Goal: Task Accomplishment & Management: Manage account settings

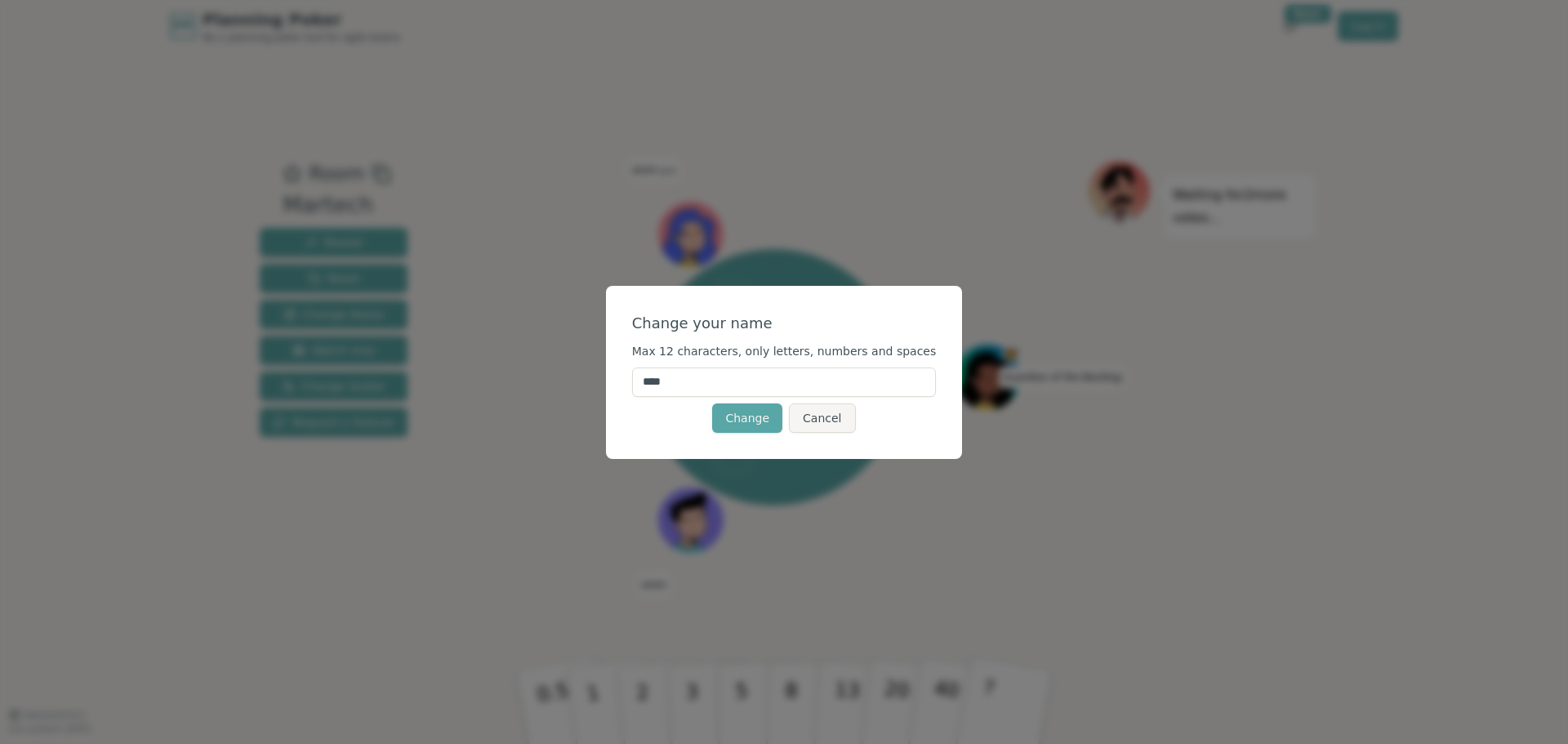
click at [713, 389] on input "****" at bounding box center [784, 382] width 305 height 29
type input "*"
type input "**"
click at [735, 425] on button "Change" at bounding box center [747, 418] width 70 height 29
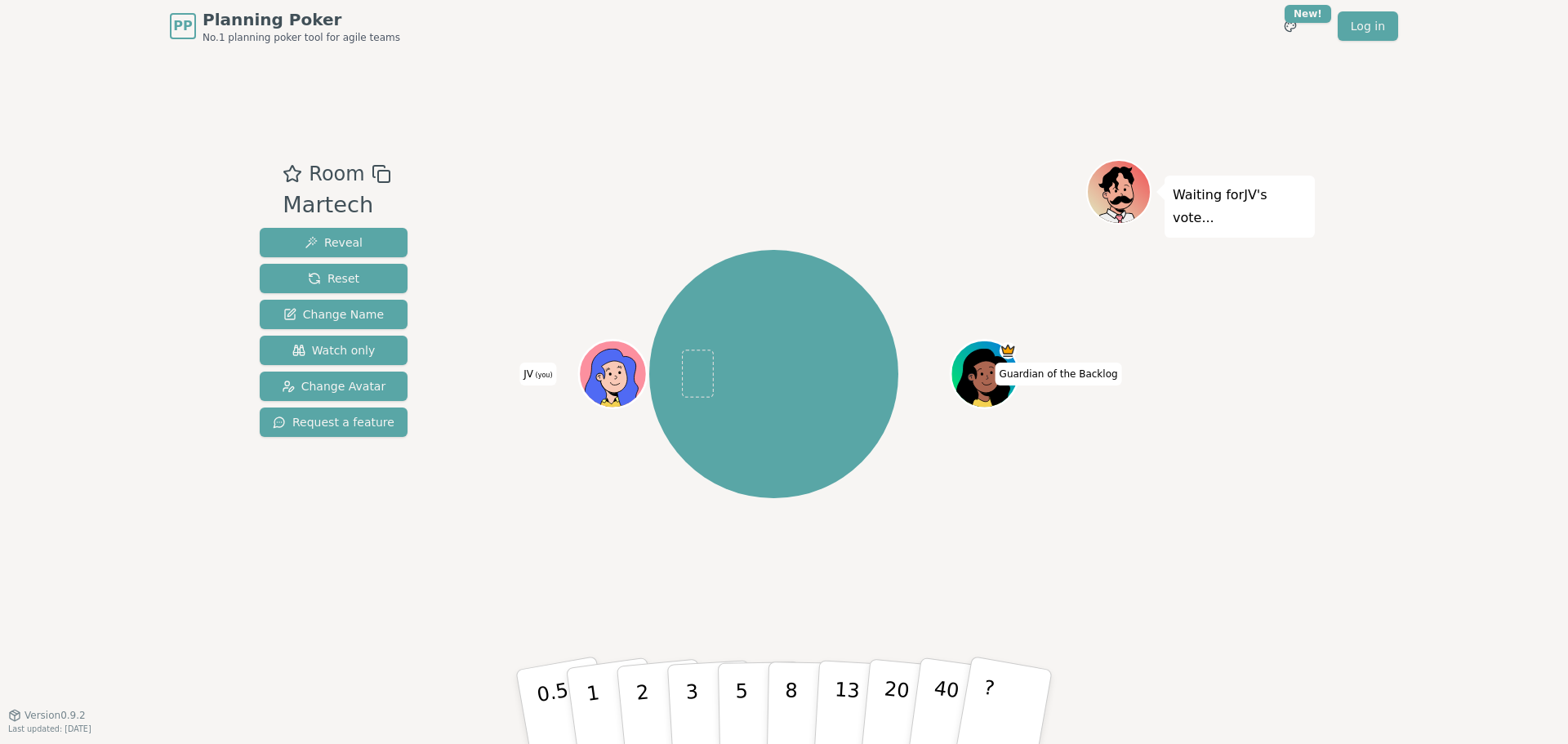
click at [622, 369] on icon at bounding box center [615, 373] width 67 height 8
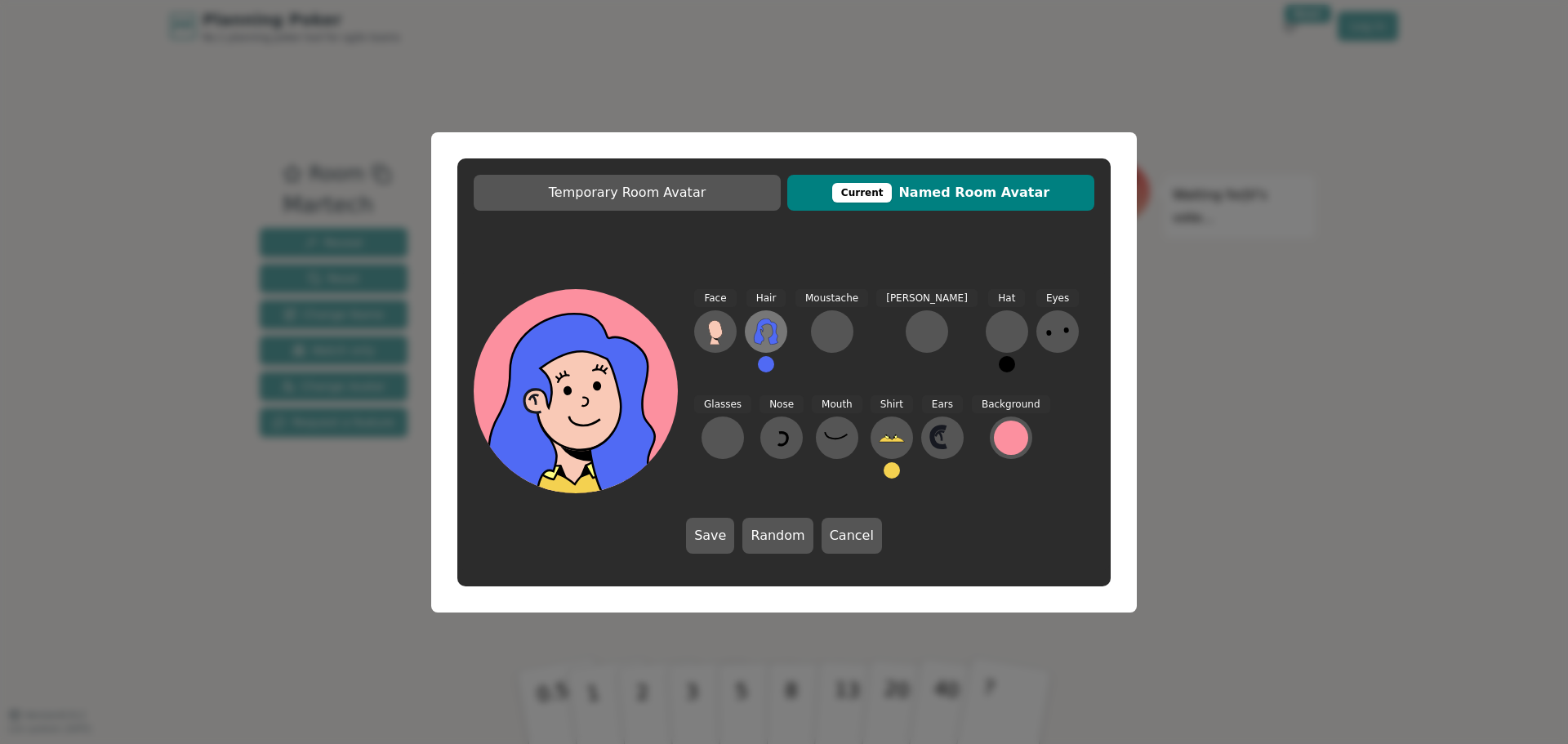
click at [764, 330] on icon at bounding box center [766, 331] width 26 height 26
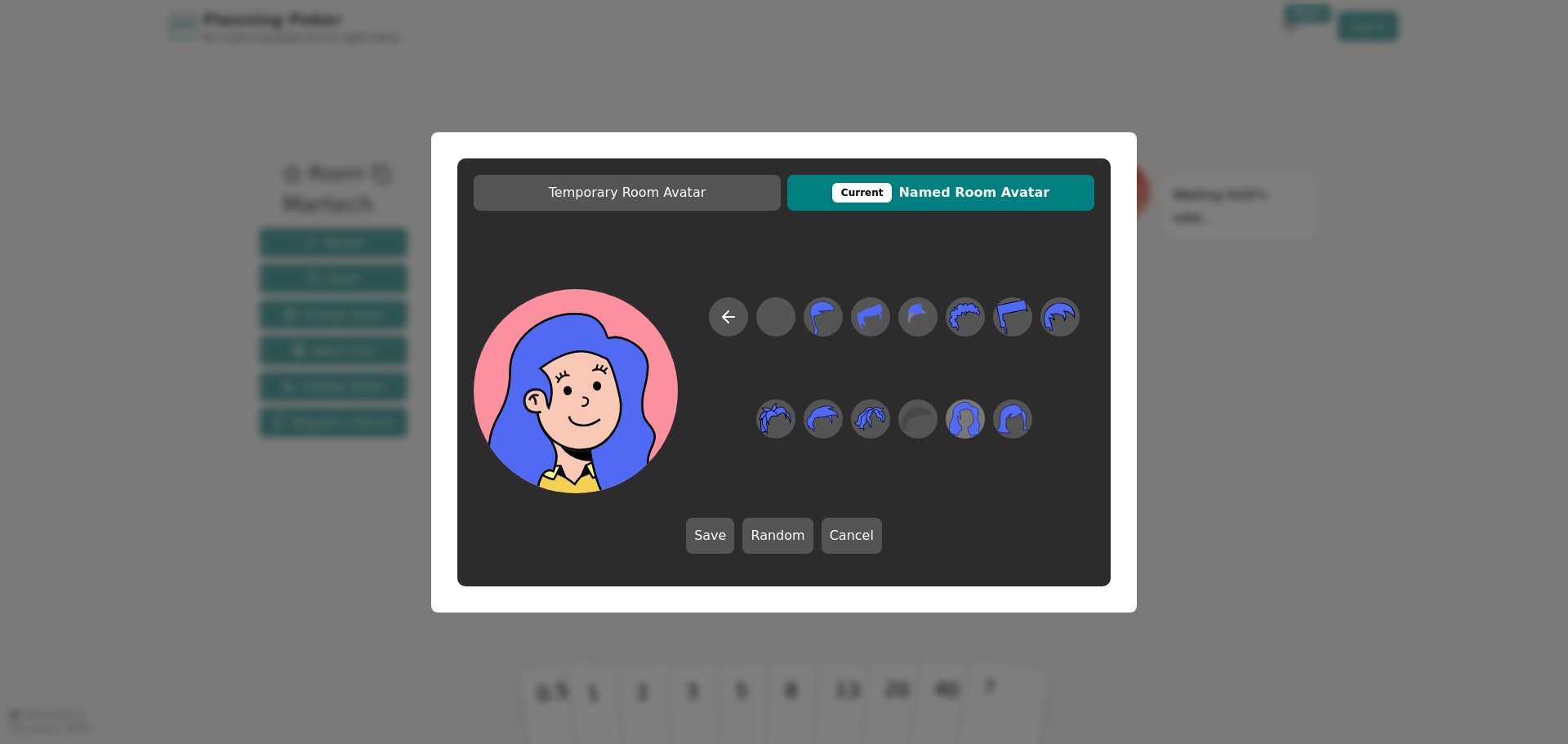
click at [962, 429] on icon at bounding box center [965, 419] width 32 height 34
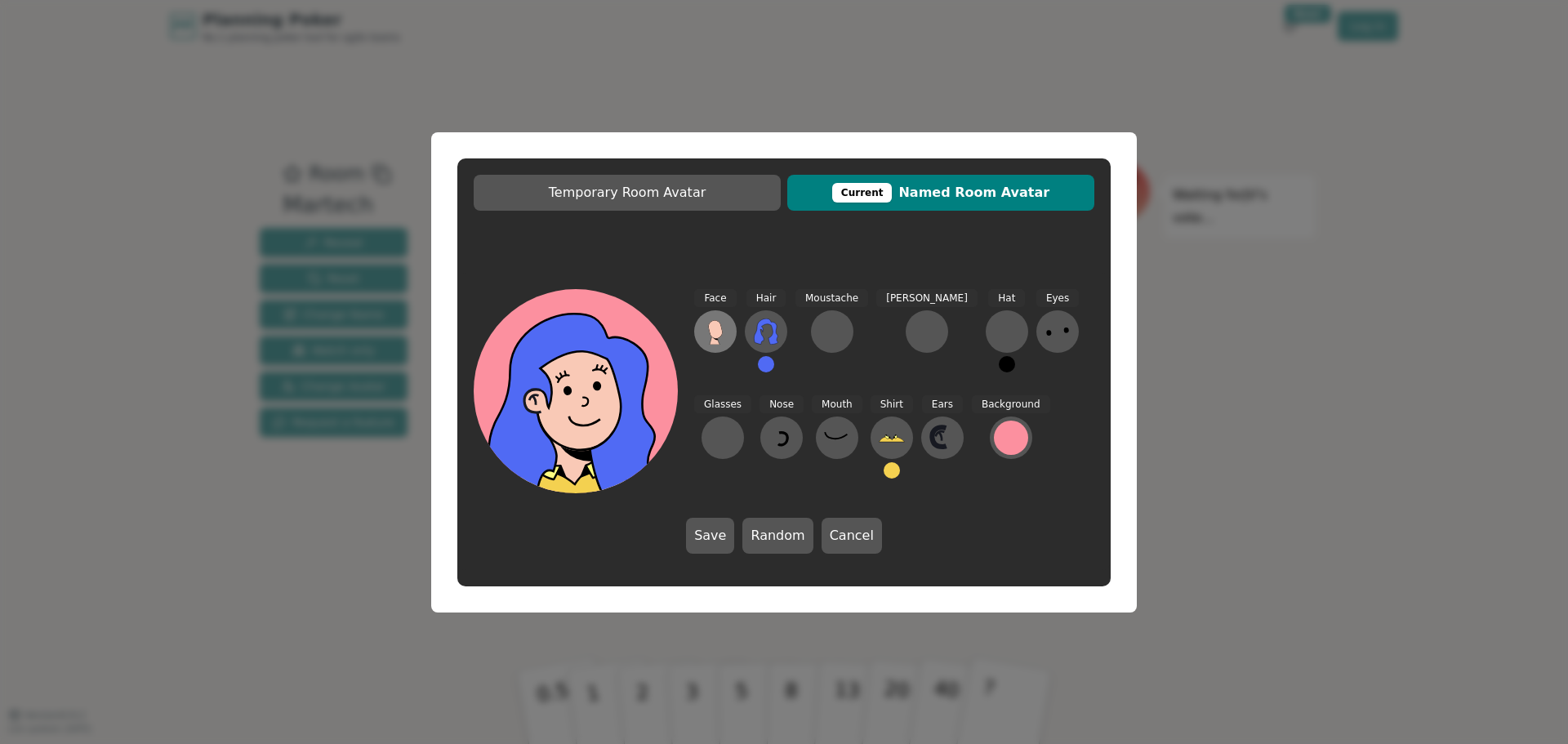
click at [719, 322] on icon at bounding box center [715, 331] width 26 height 26
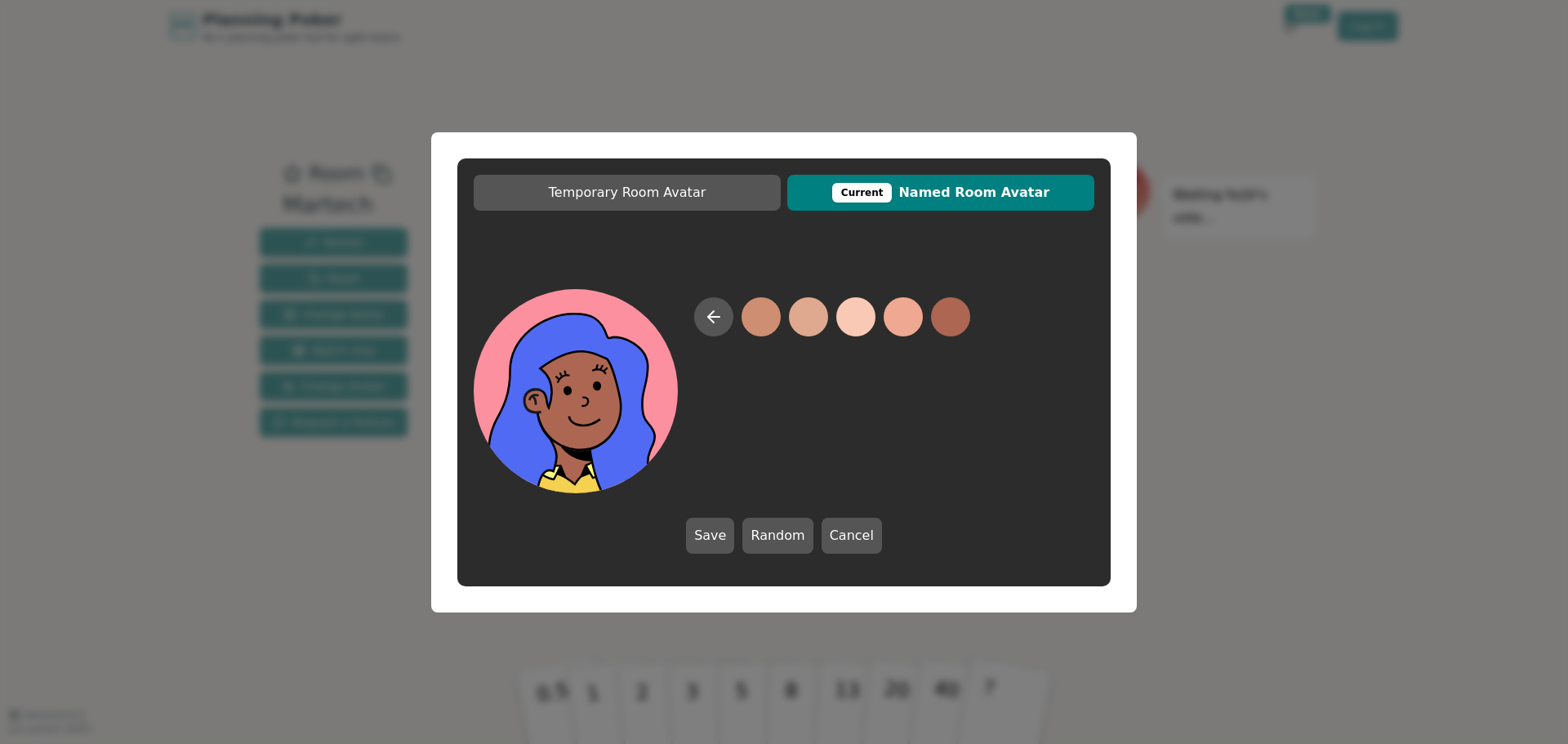
click at [947, 323] on button at bounding box center [950, 317] width 39 height 39
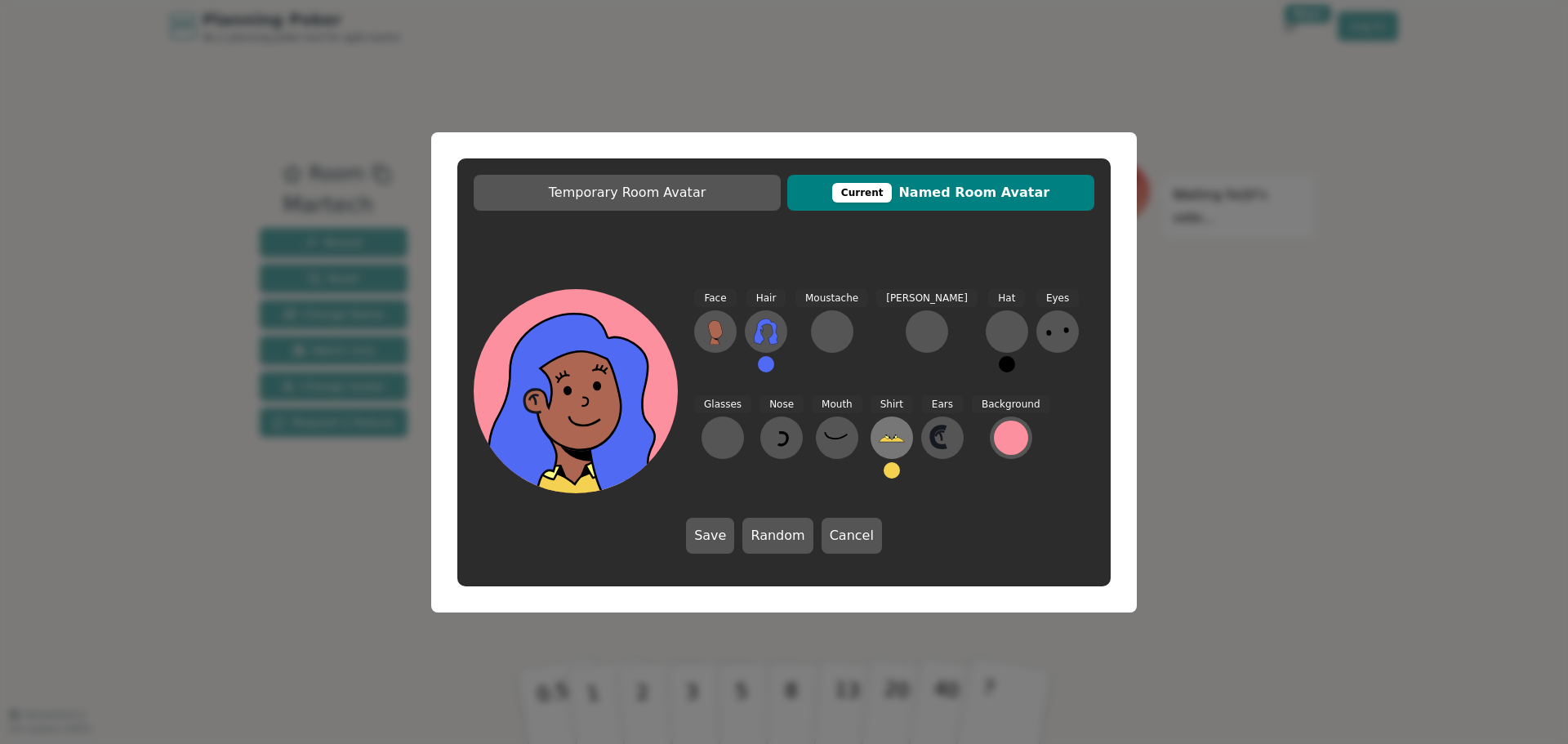
click at [870, 435] on button at bounding box center [891, 438] width 43 height 43
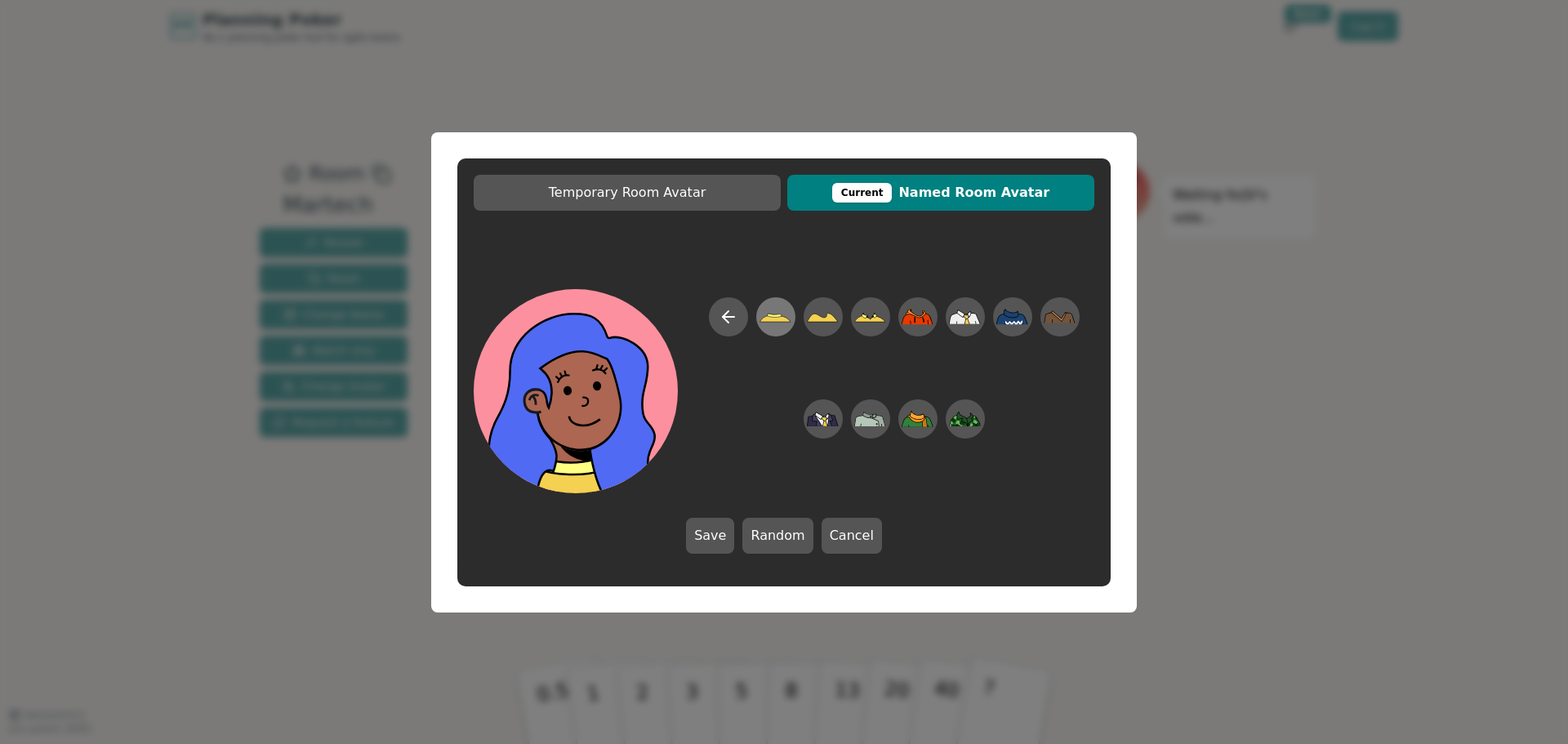
click at [774, 313] on icon at bounding box center [775, 316] width 32 height 37
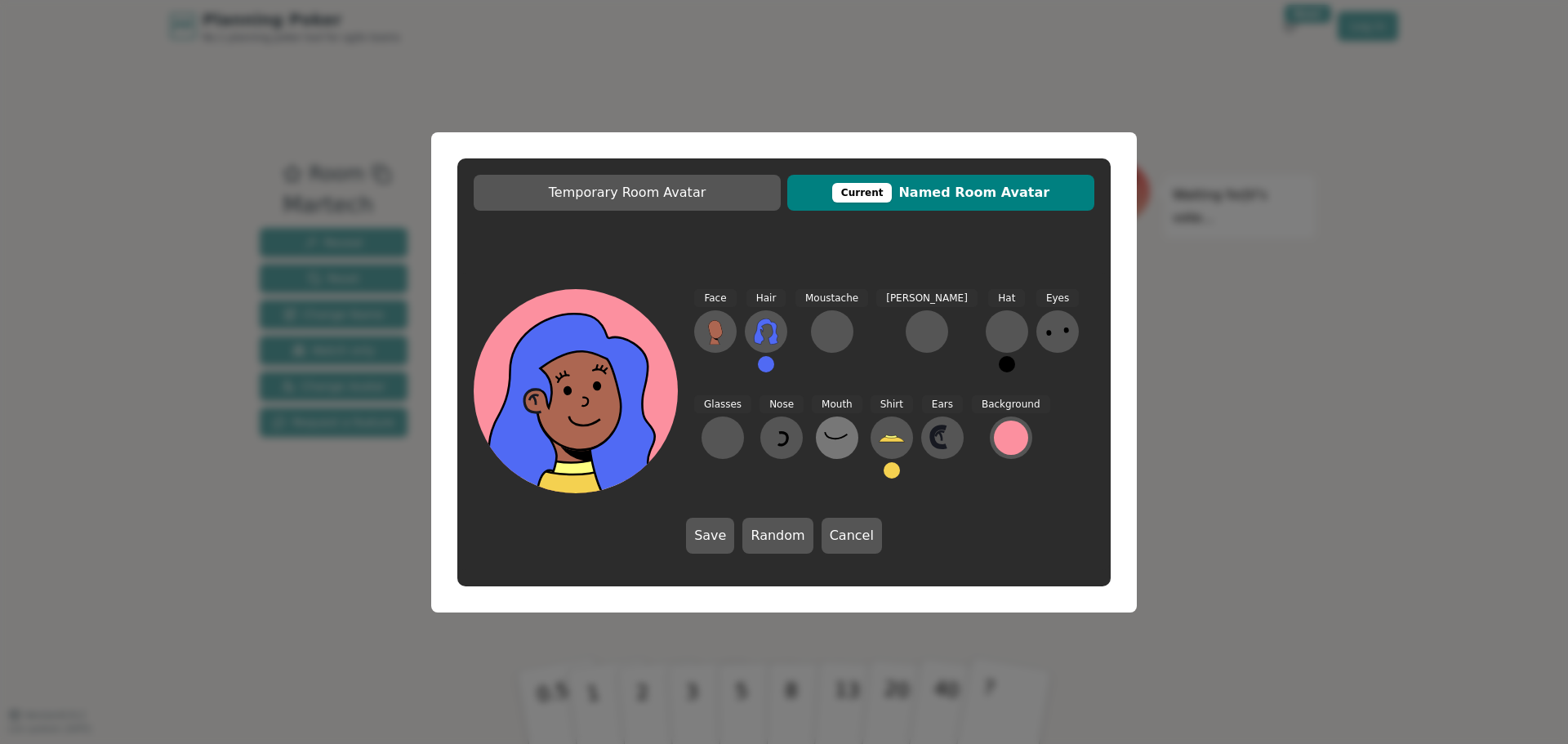
click at [824, 433] on icon at bounding box center [837, 438] width 26 height 26
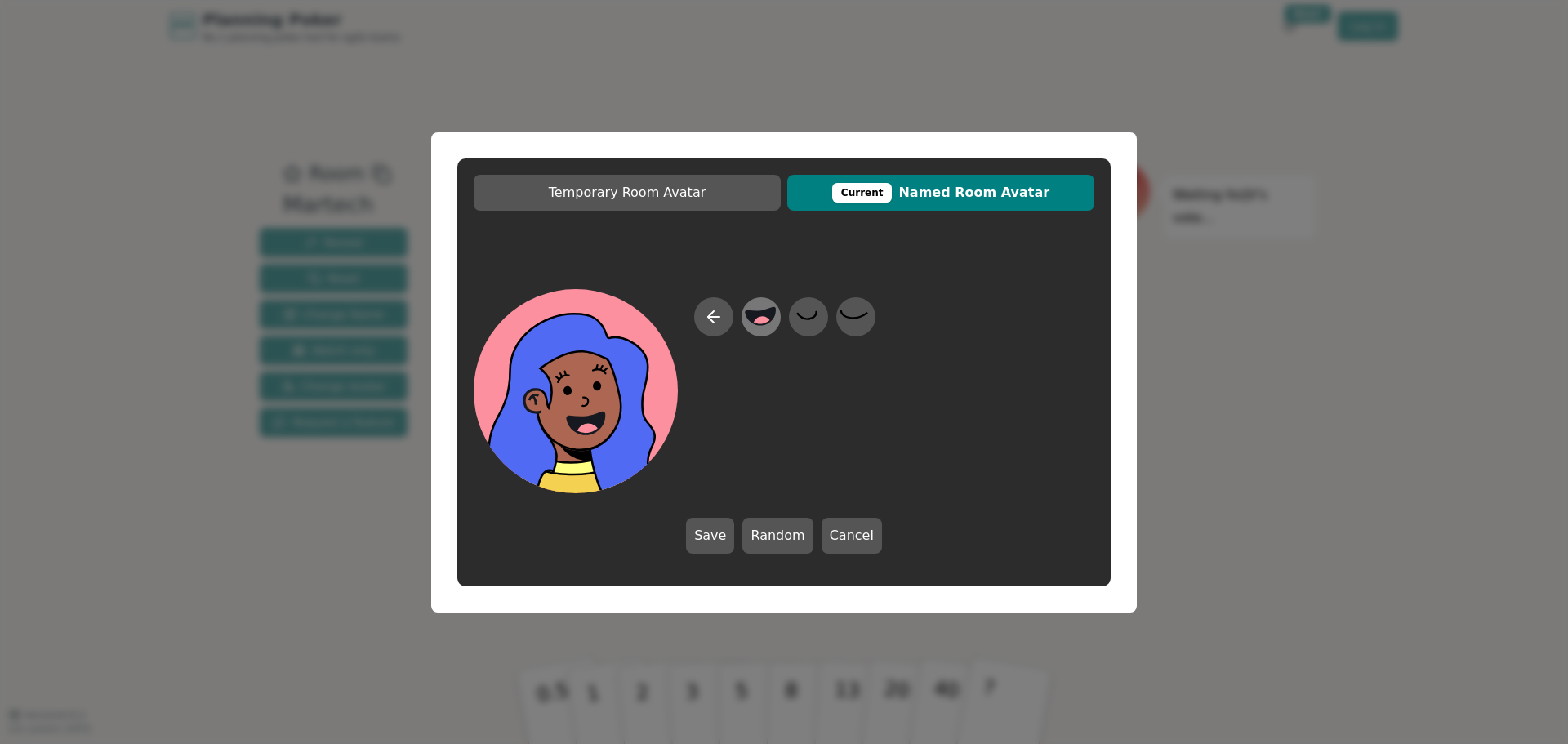
click at [758, 316] on icon at bounding box center [761, 316] width 29 height 17
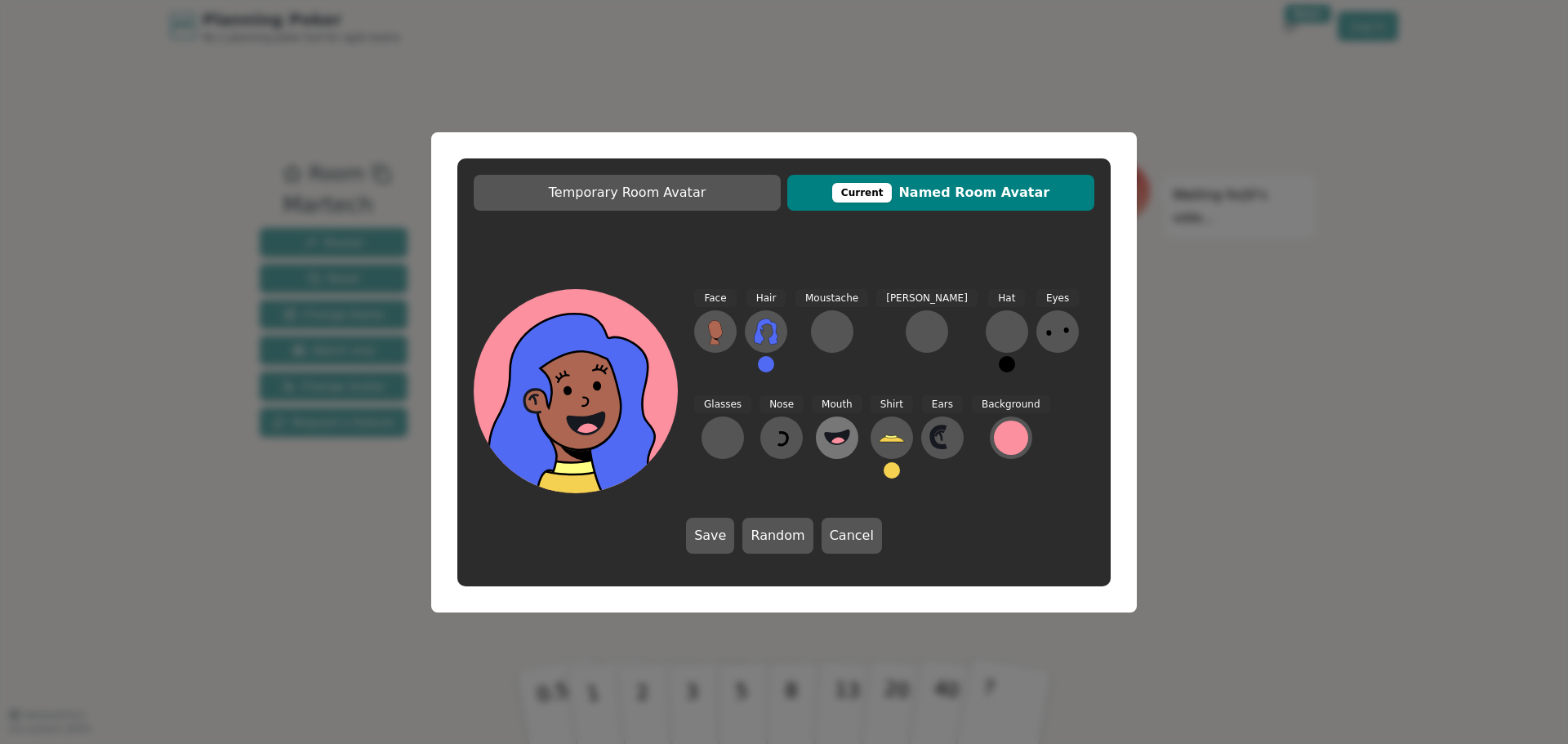
click at [830, 440] on circle at bounding box center [839, 445] width 17 height 17
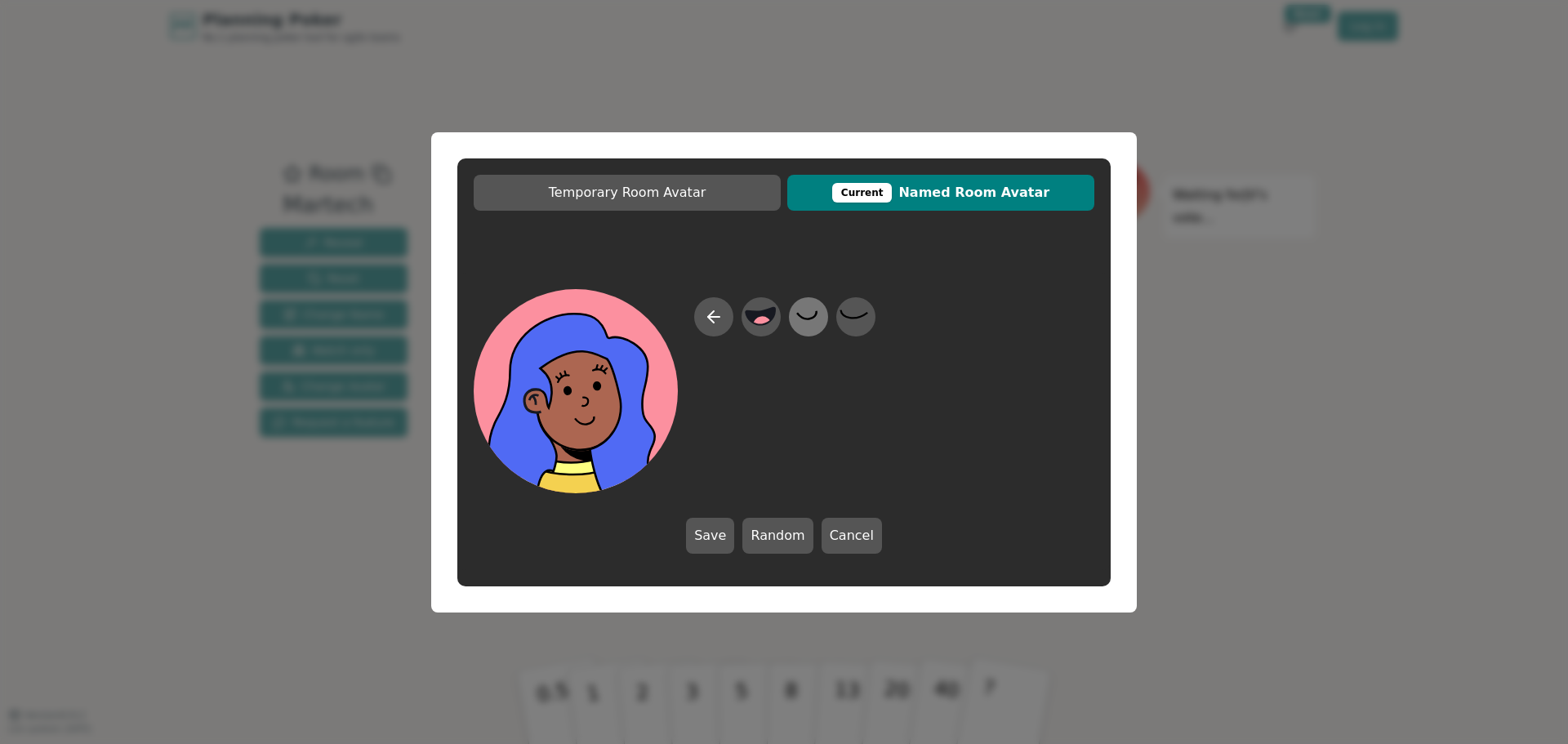
click at [824, 313] on icon at bounding box center [807, 316] width 32 height 37
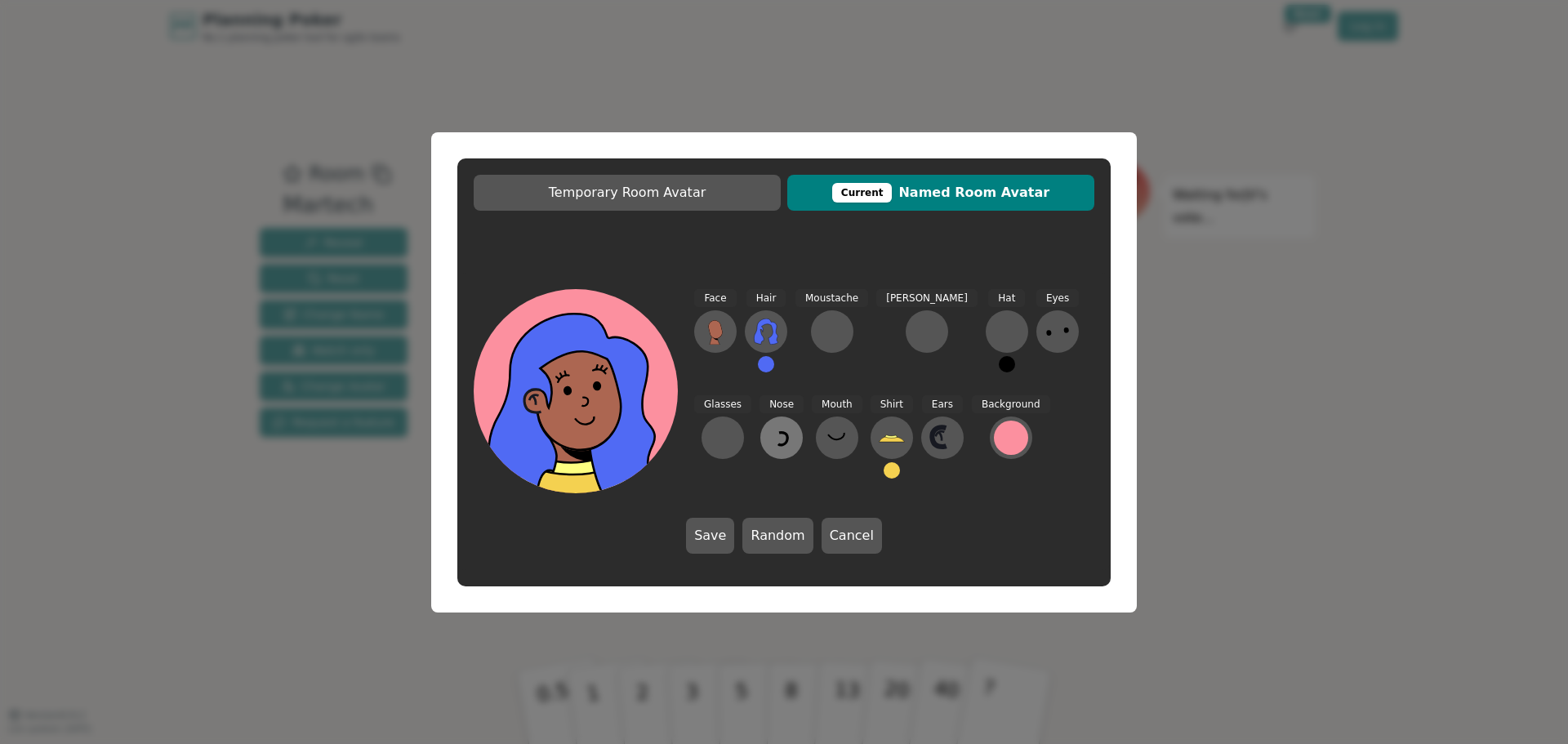
click at [769, 438] on icon at bounding box center [781, 438] width 26 height 26
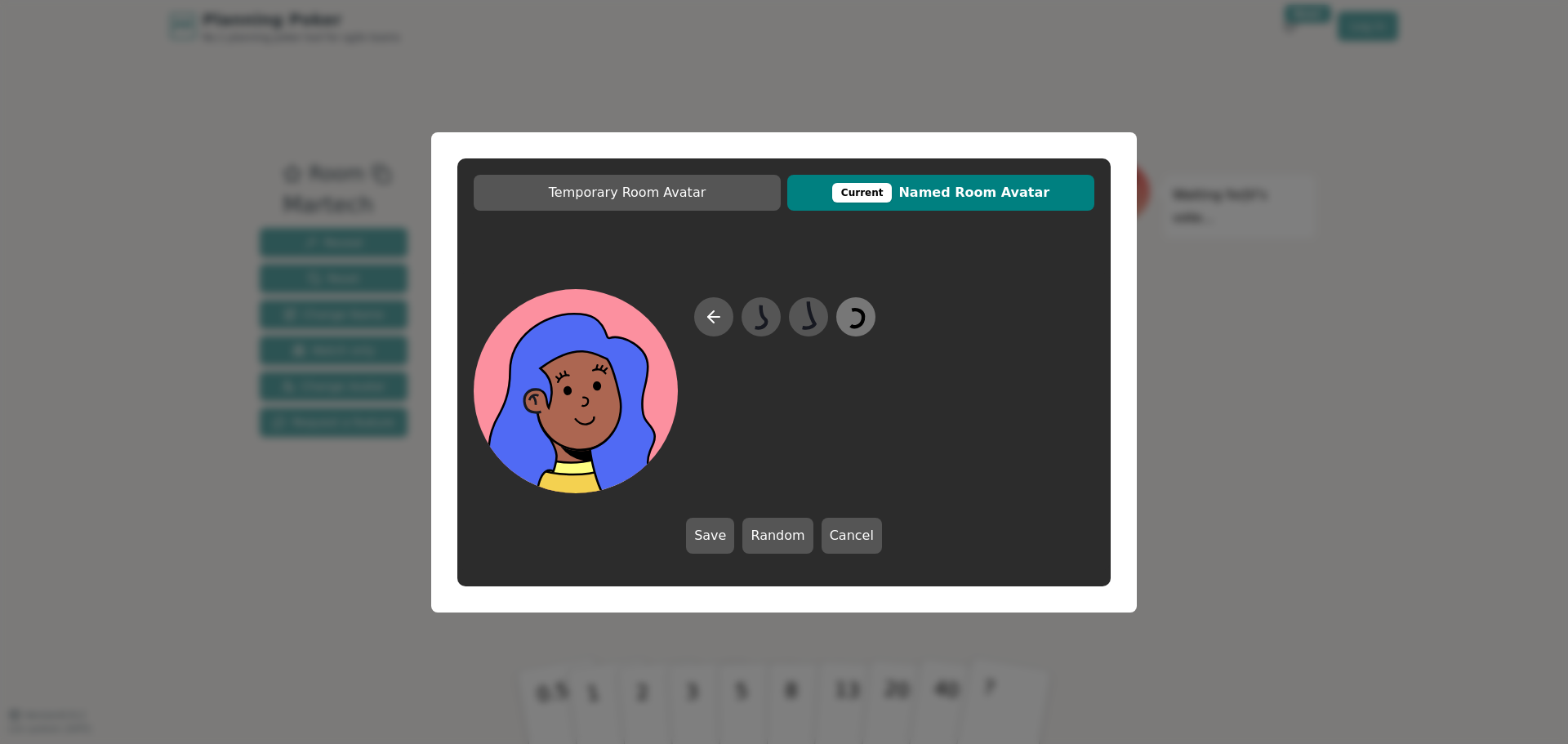
click at [858, 308] on icon at bounding box center [855, 316] width 32 height 37
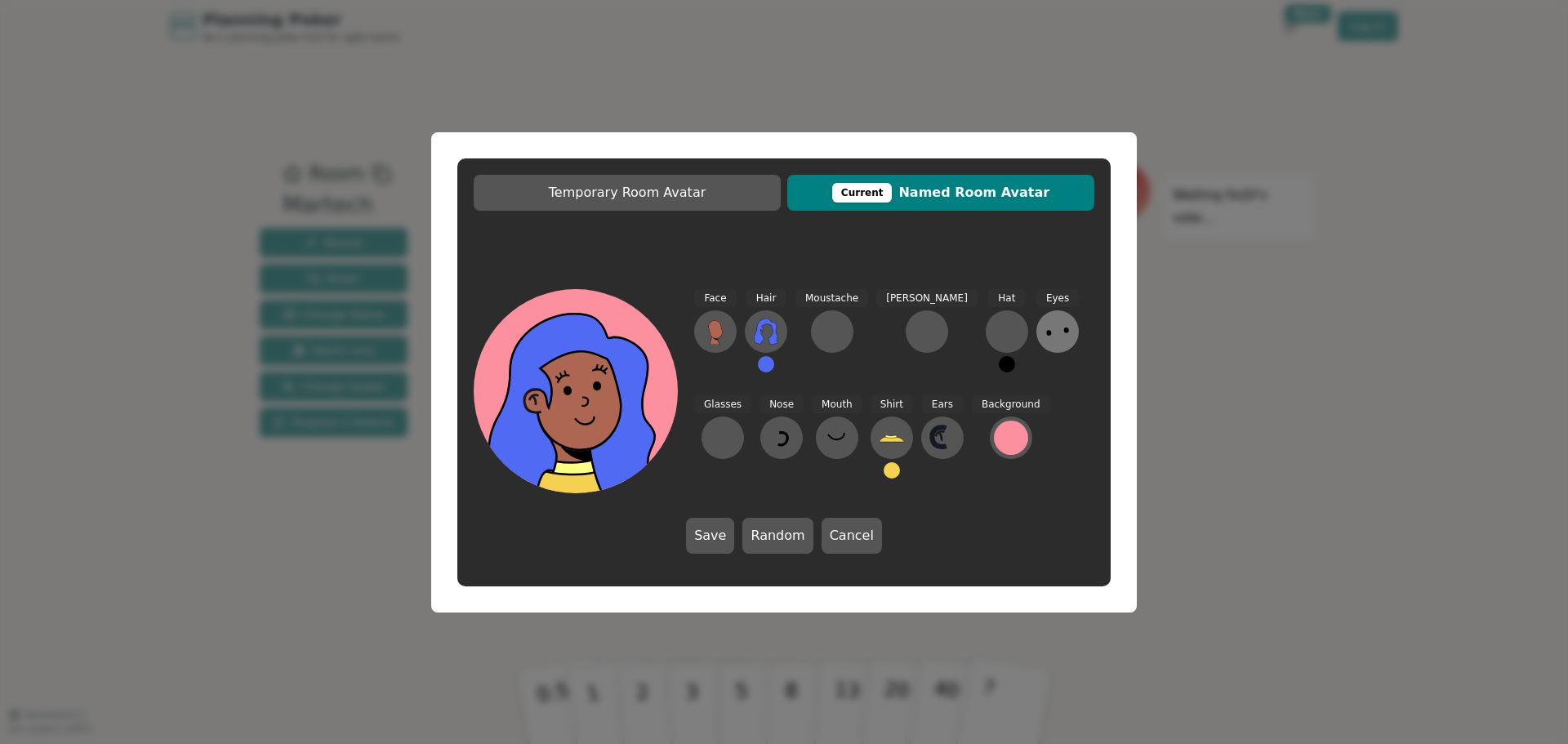
click at [1044, 340] on icon at bounding box center [1057, 331] width 26 height 26
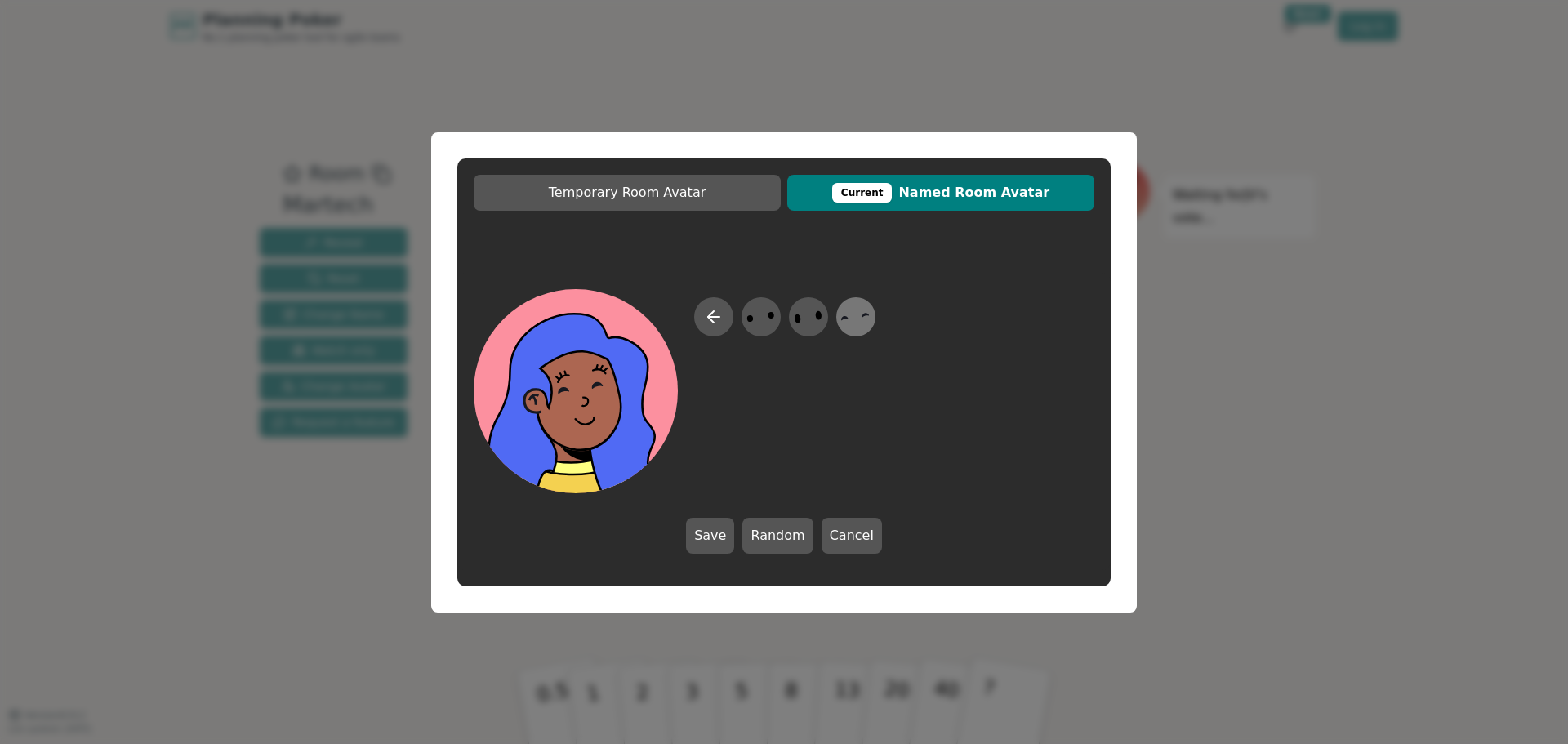
click at [863, 317] on icon at bounding box center [867, 315] width 8 height 4
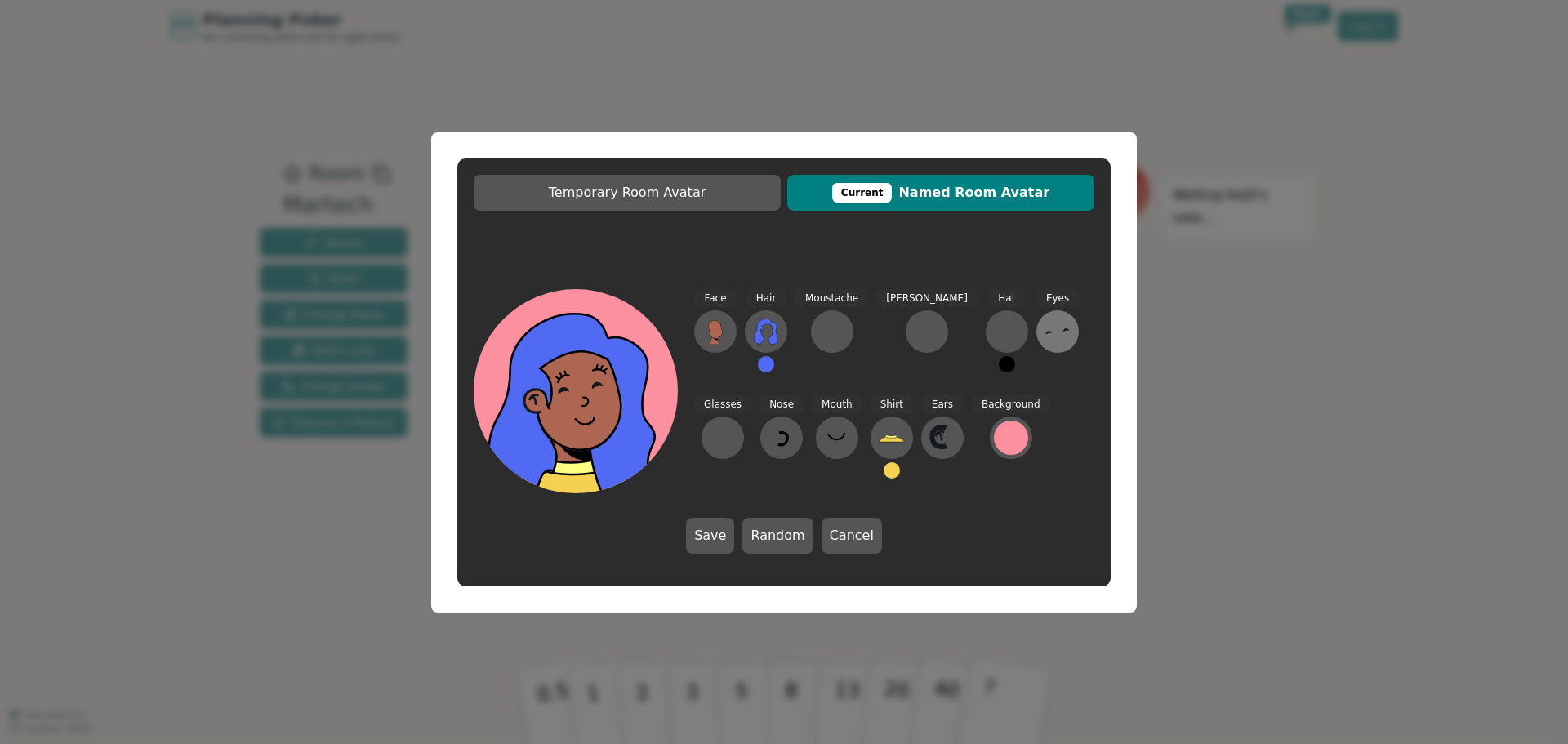
click at [1044, 332] on icon at bounding box center [1057, 331] width 26 height 26
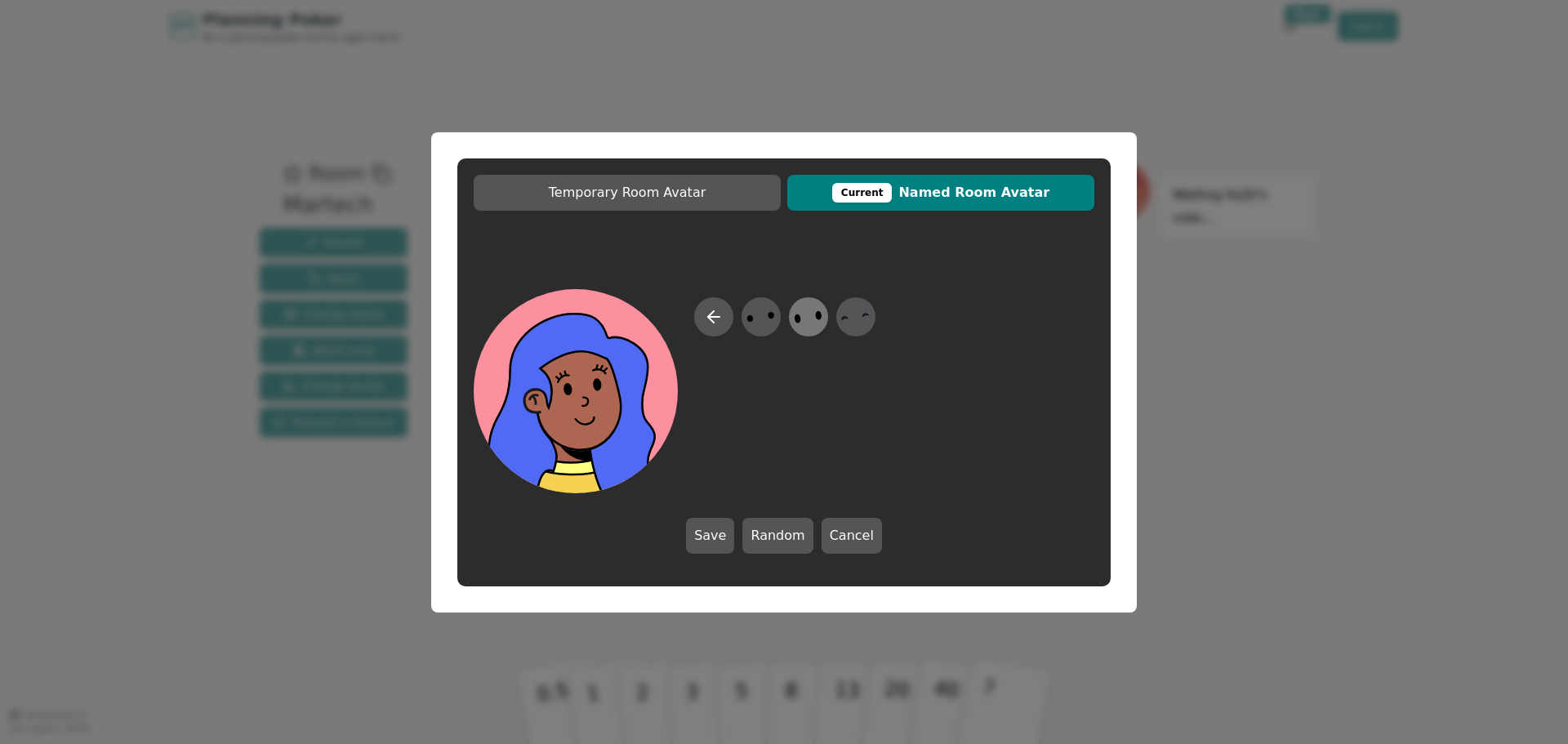
click at [804, 323] on icon at bounding box center [807, 316] width 32 height 37
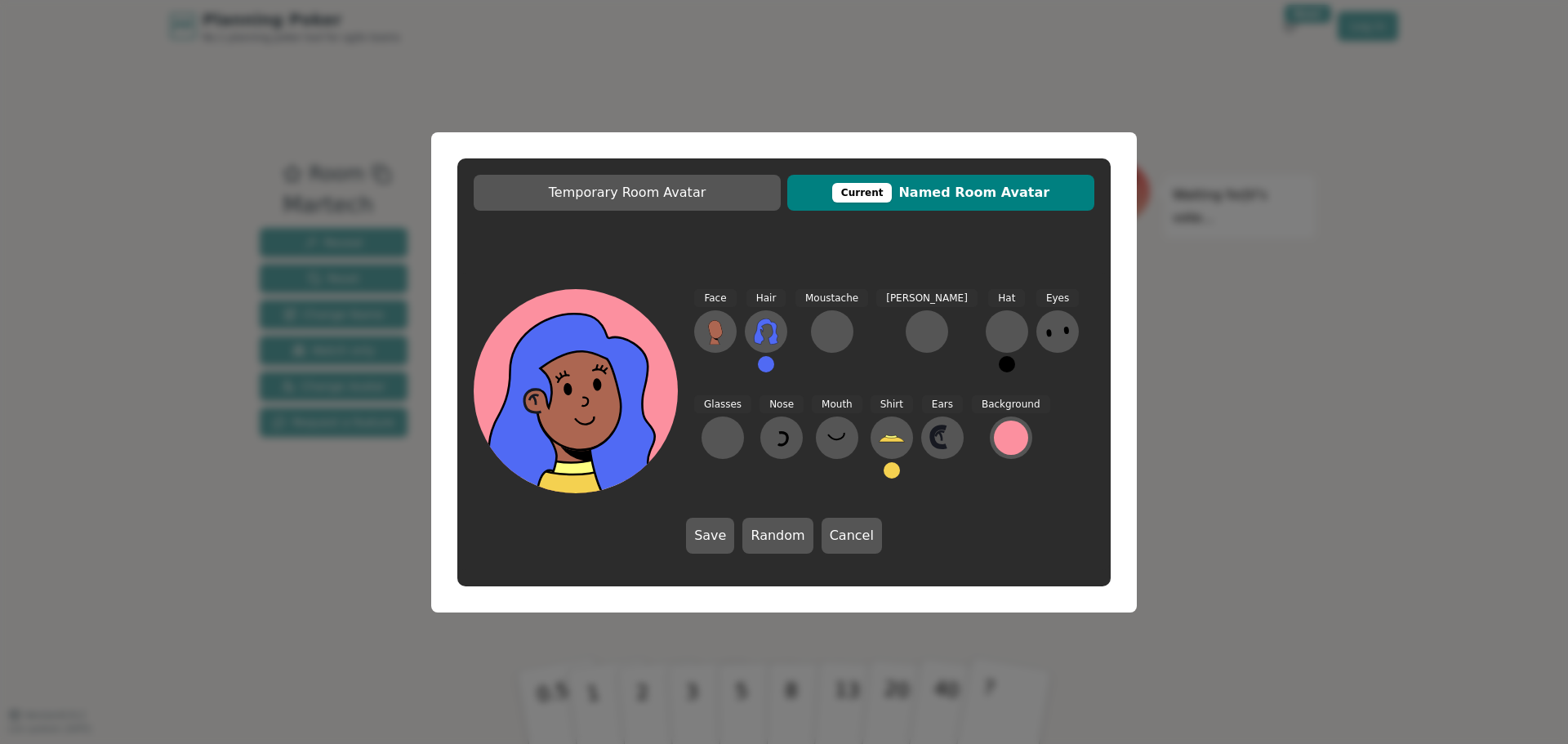
click at [972, 485] on div "Background" at bounding box center [1011, 444] width 78 height 98
click at [921, 453] on button at bounding box center [943, 438] width 43 height 43
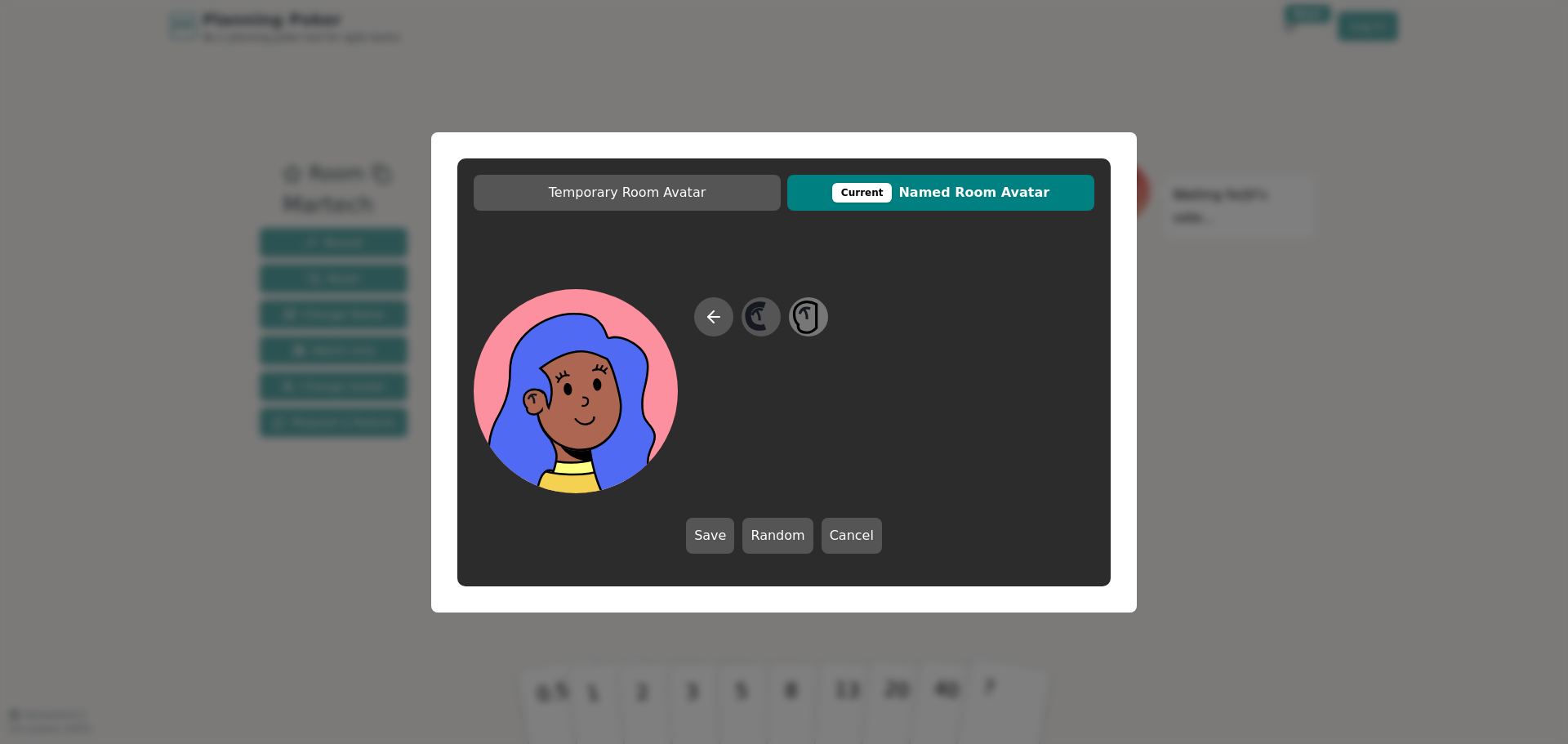
click at [799, 315] on icon at bounding box center [807, 316] width 32 height 37
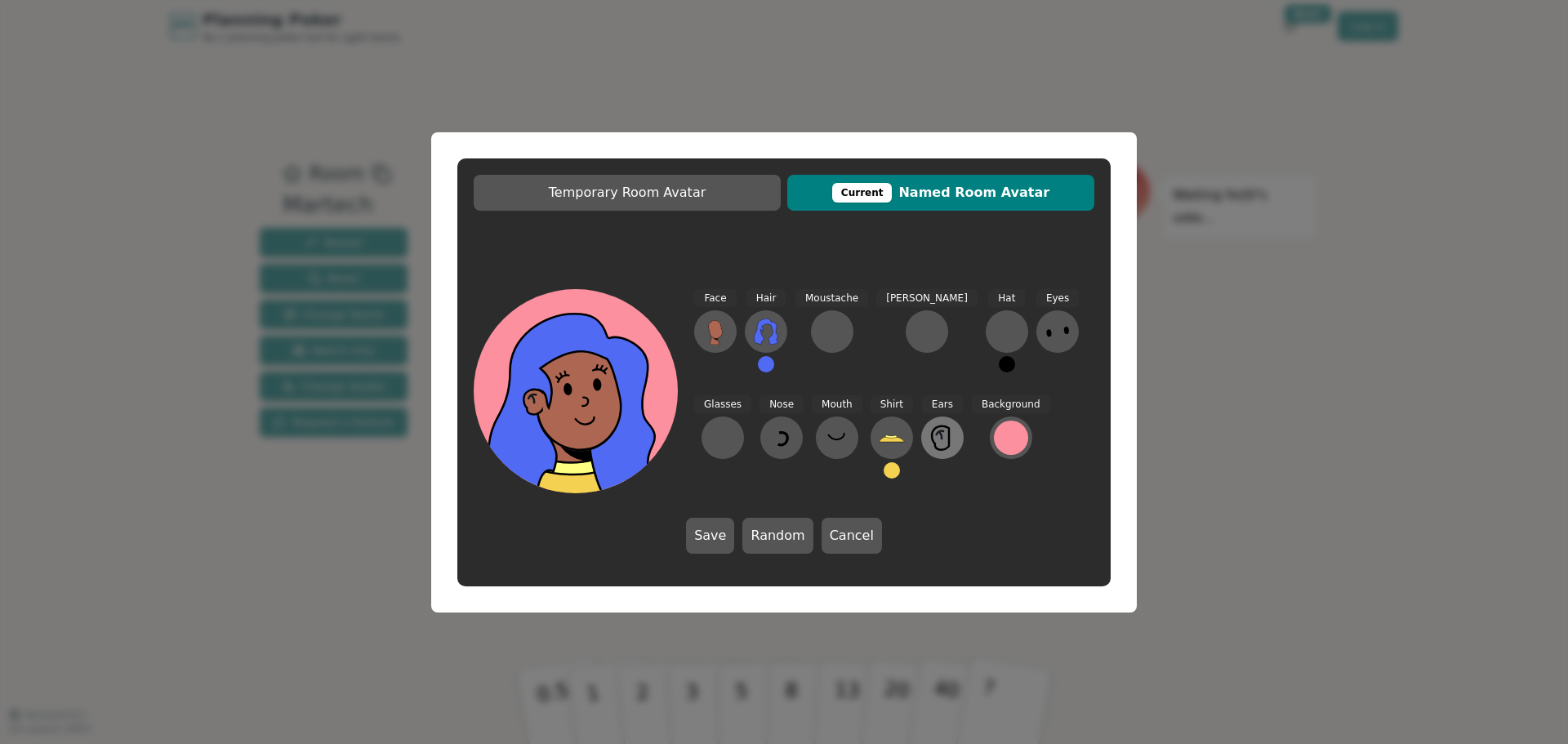
click at [929, 449] on icon at bounding box center [942, 438] width 26 height 26
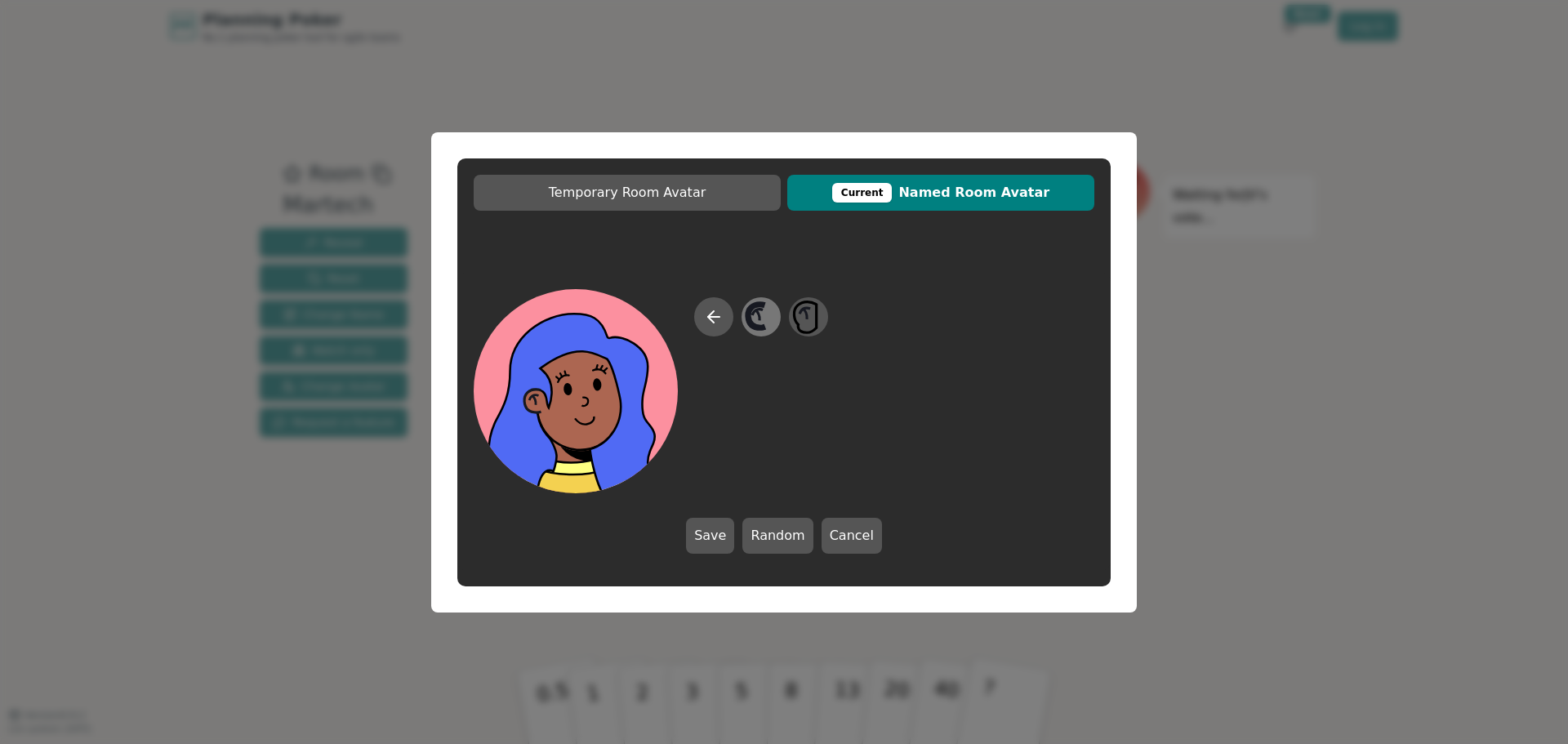
click at [762, 328] on icon at bounding box center [757, 316] width 17 height 24
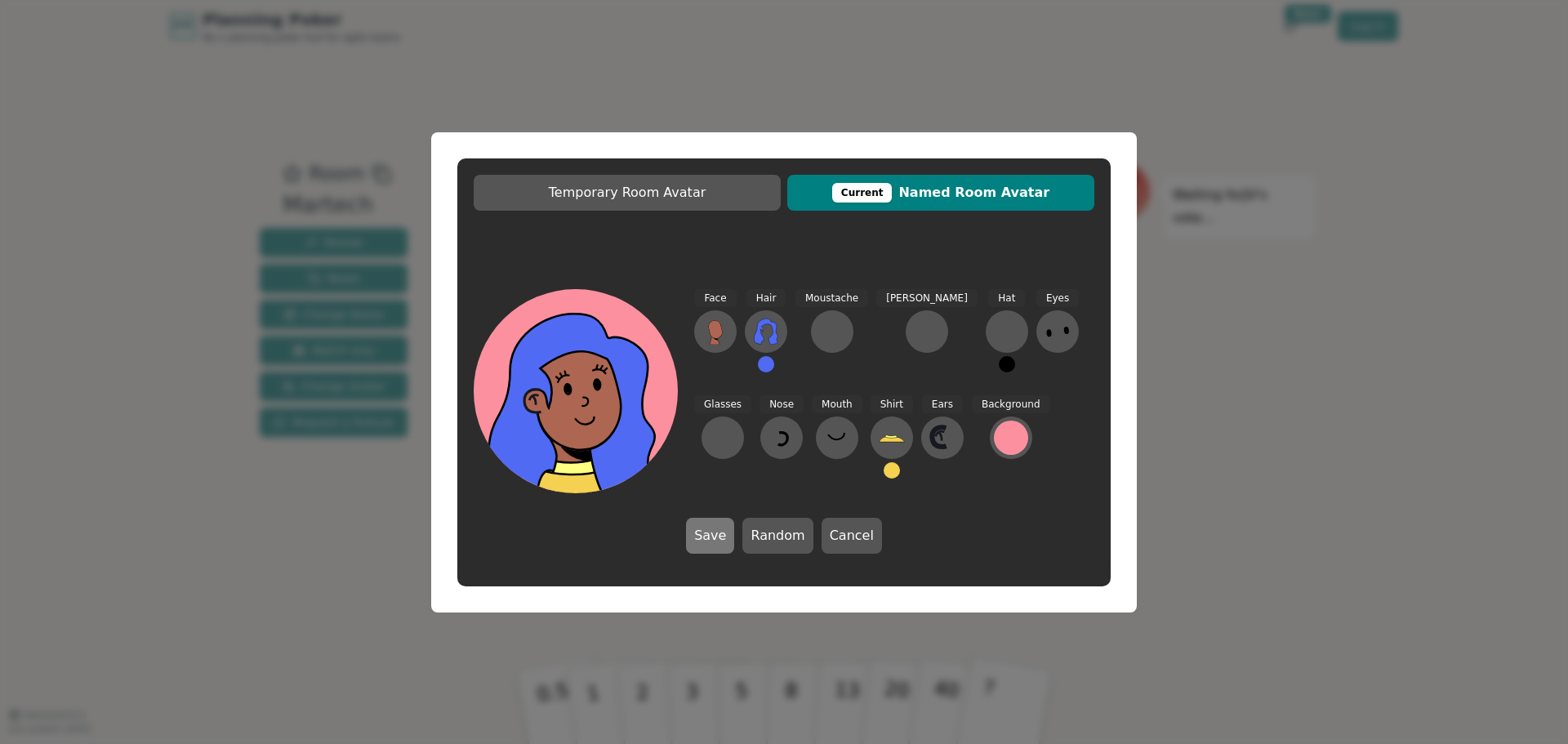
click at [722, 535] on button "Save" at bounding box center [710, 536] width 48 height 36
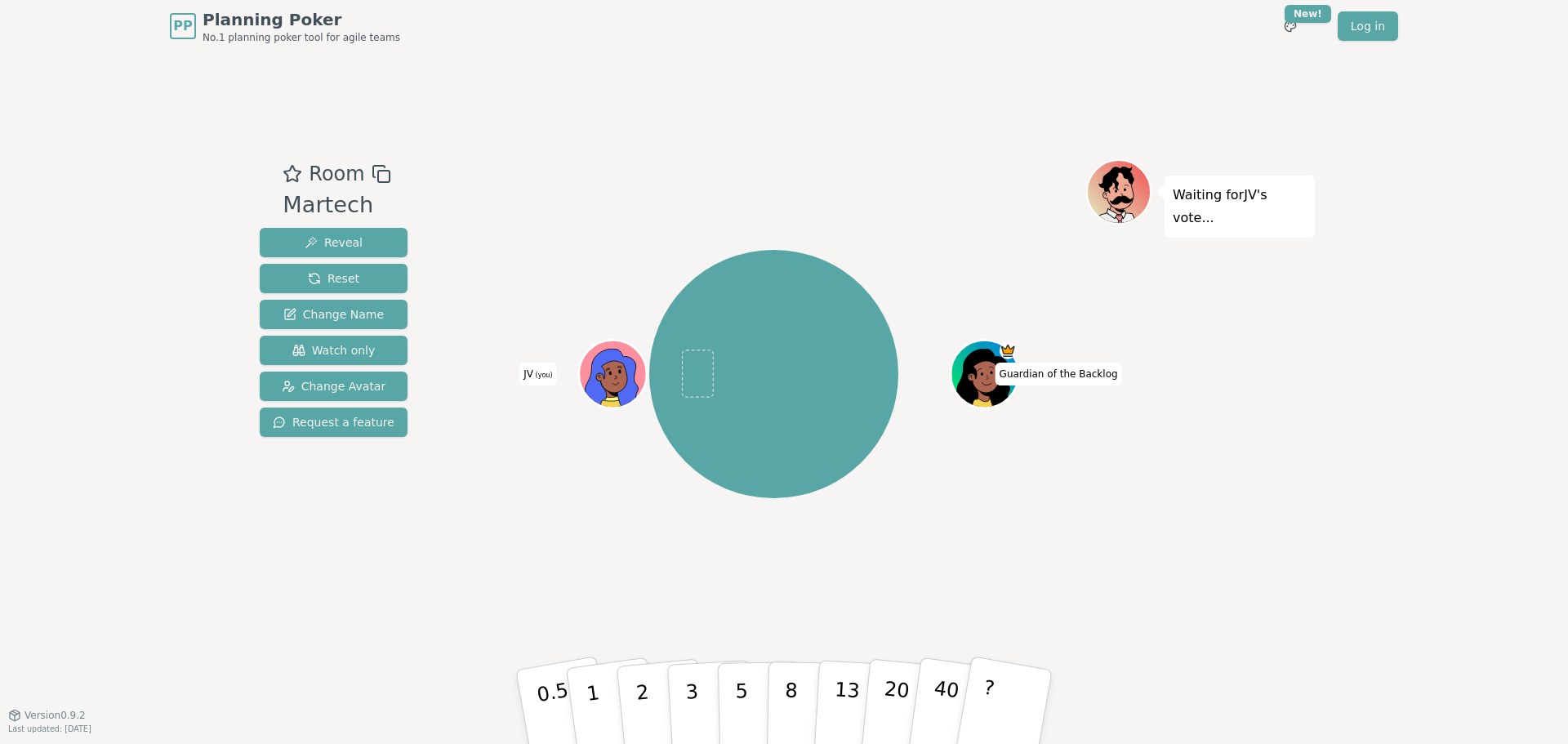
click at [607, 362] on icon at bounding box center [611, 378] width 54 height 58
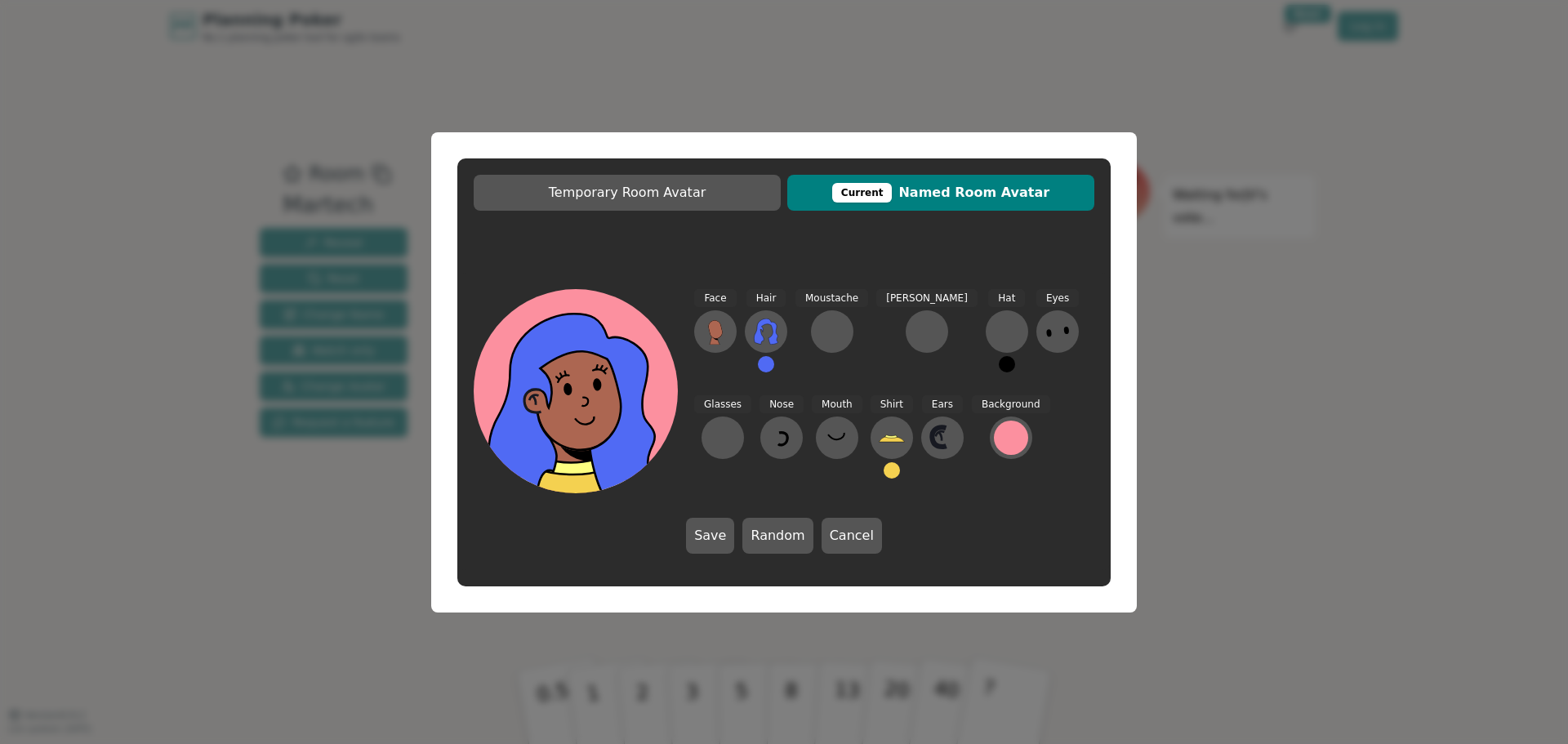
click at [769, 360] on button at bounding box center [765, 363] width 16 height 16
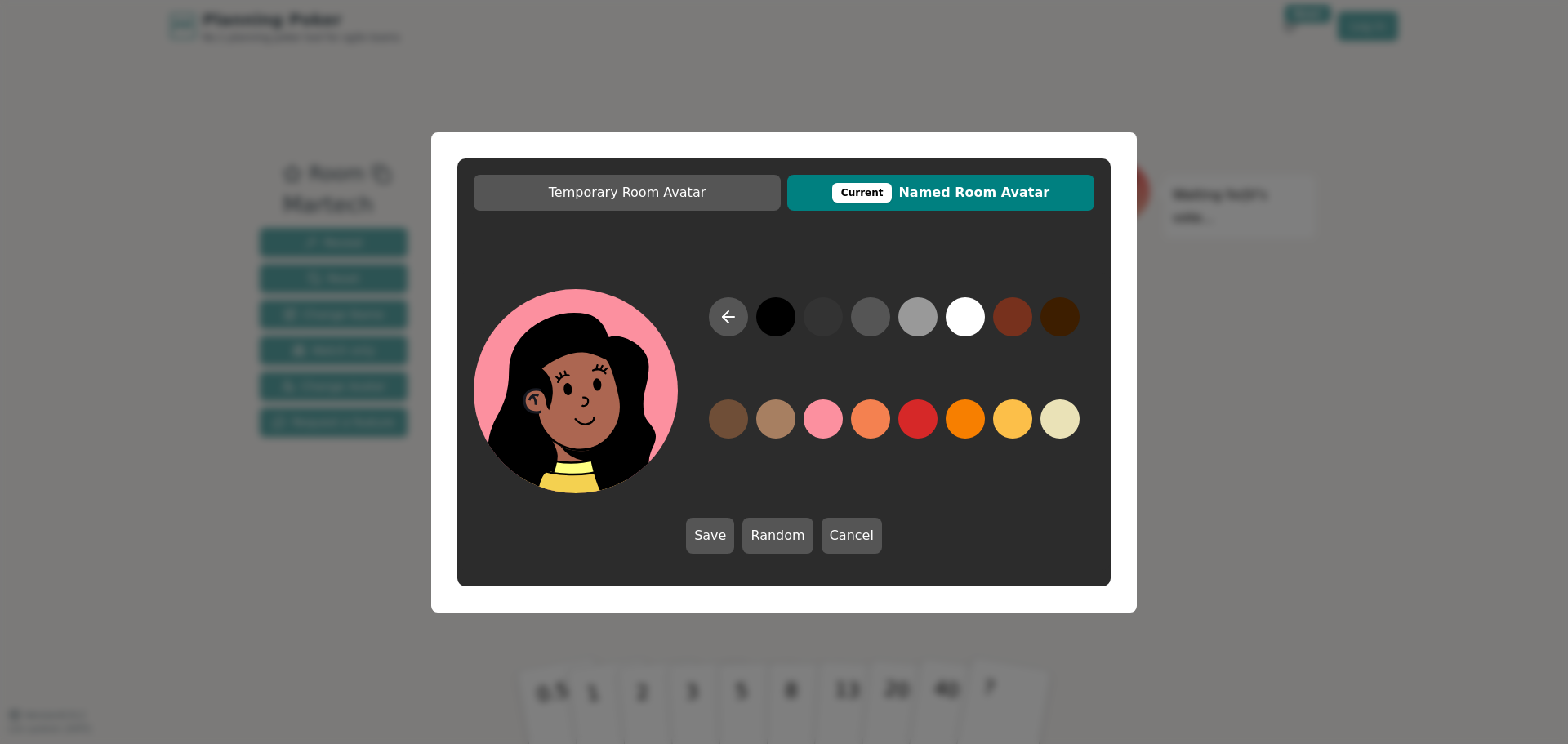
click at [768, 307] on button at bounding box center [775, 317] width 39 height 39
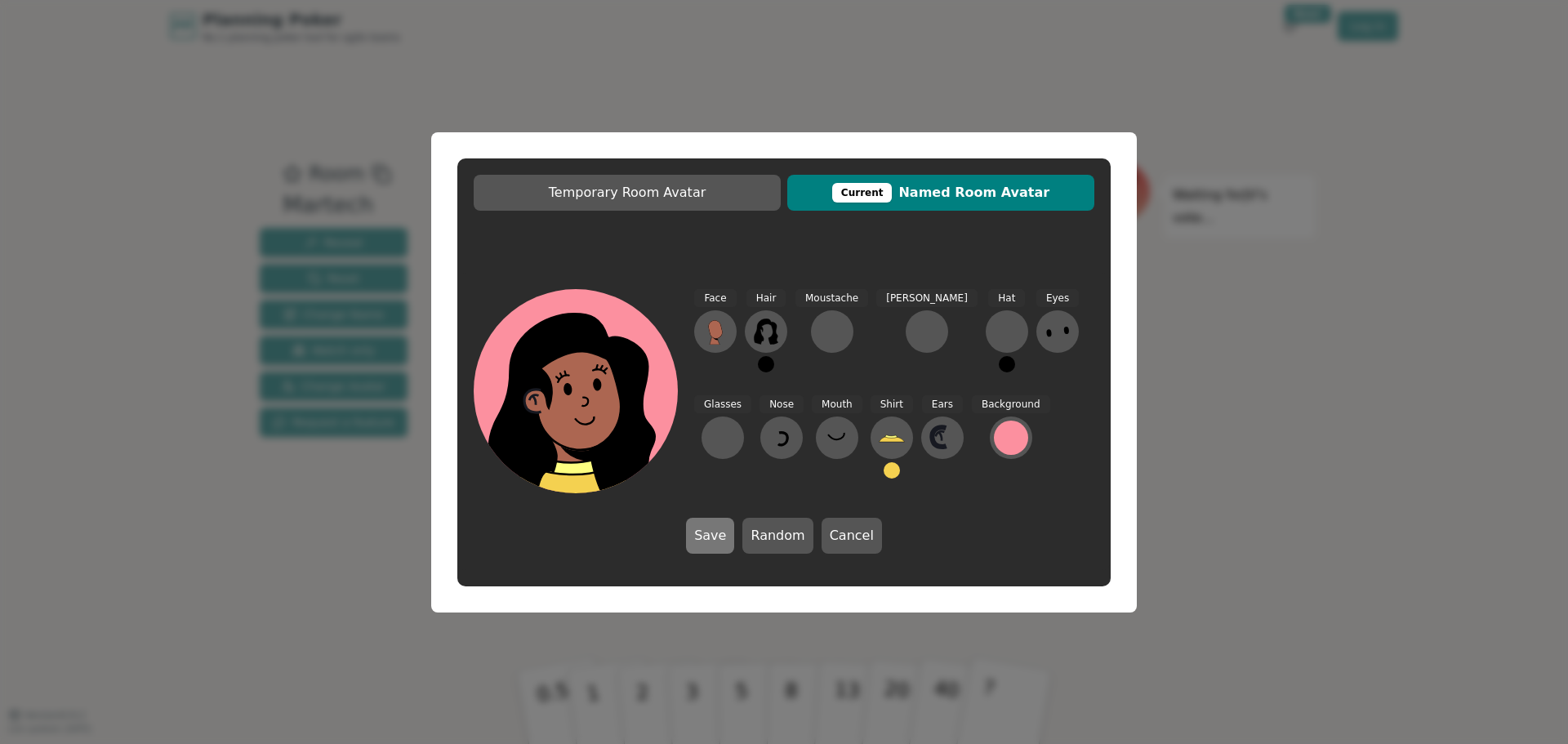
click at [709, 545] on button "Save" at bounding box center [710, 536] width 48 height 36
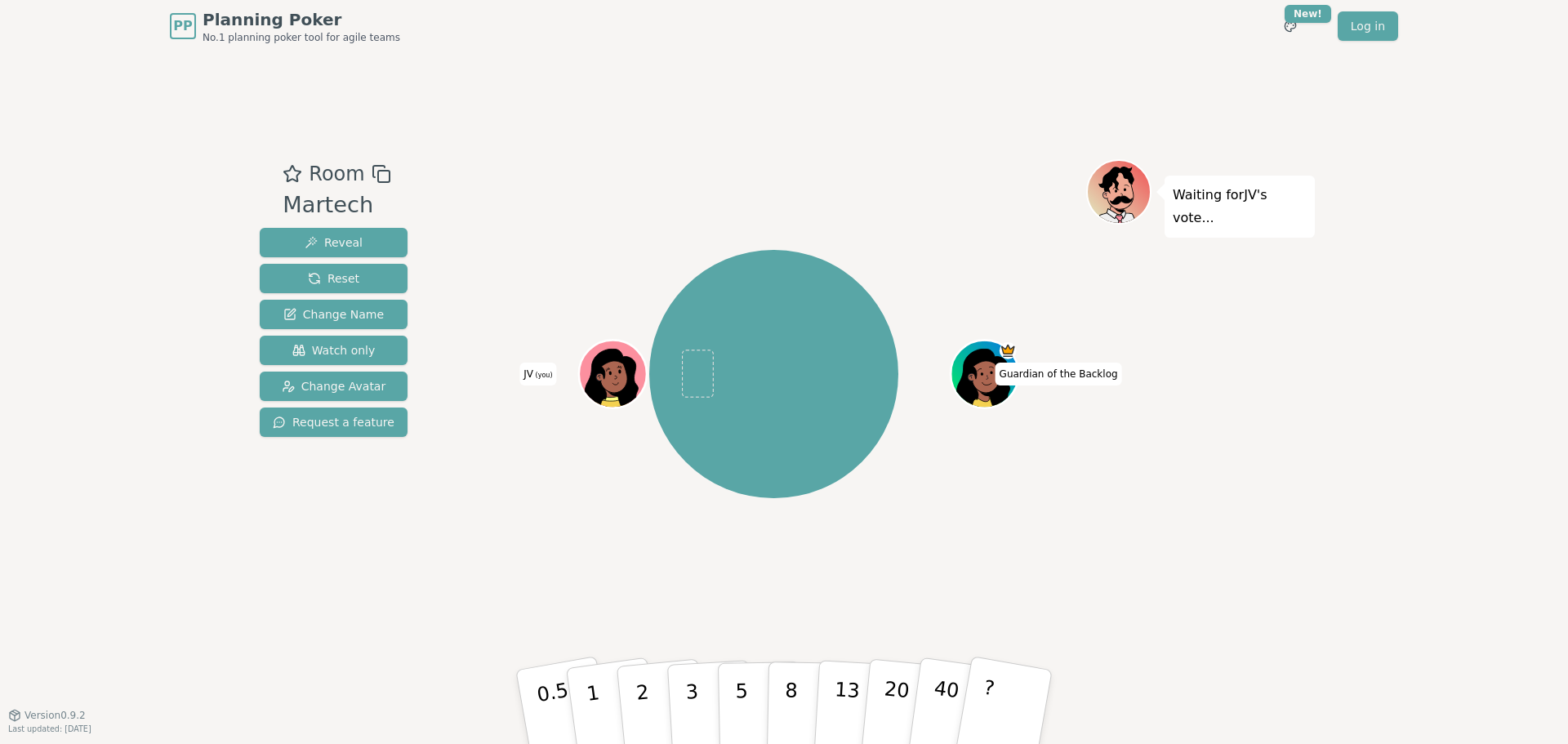
click at [625, 369] on icon at bounding box center [615, 372] width 67 height 8
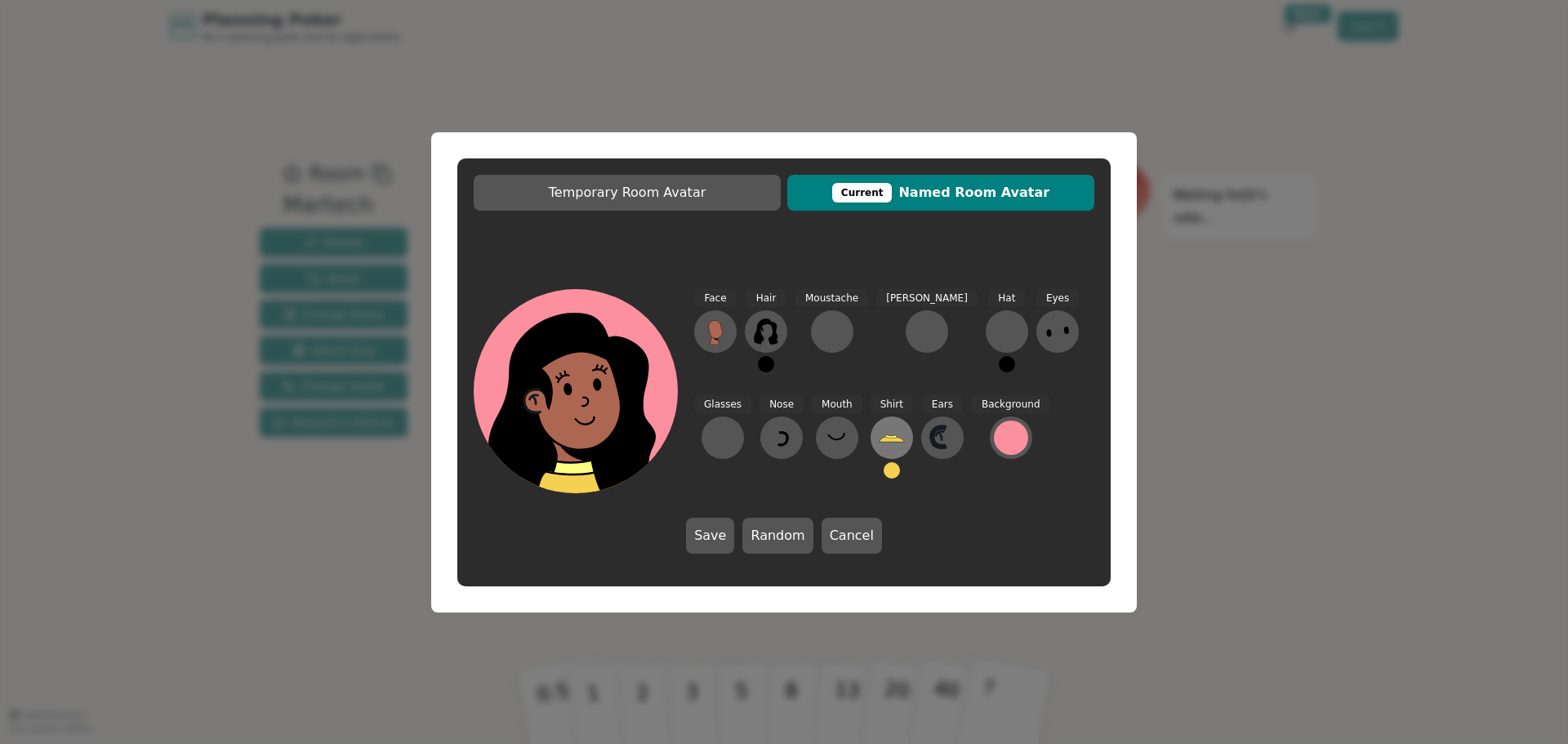
click at [879, 430] on icon at bounding box center [891, 438] width 26 height 26
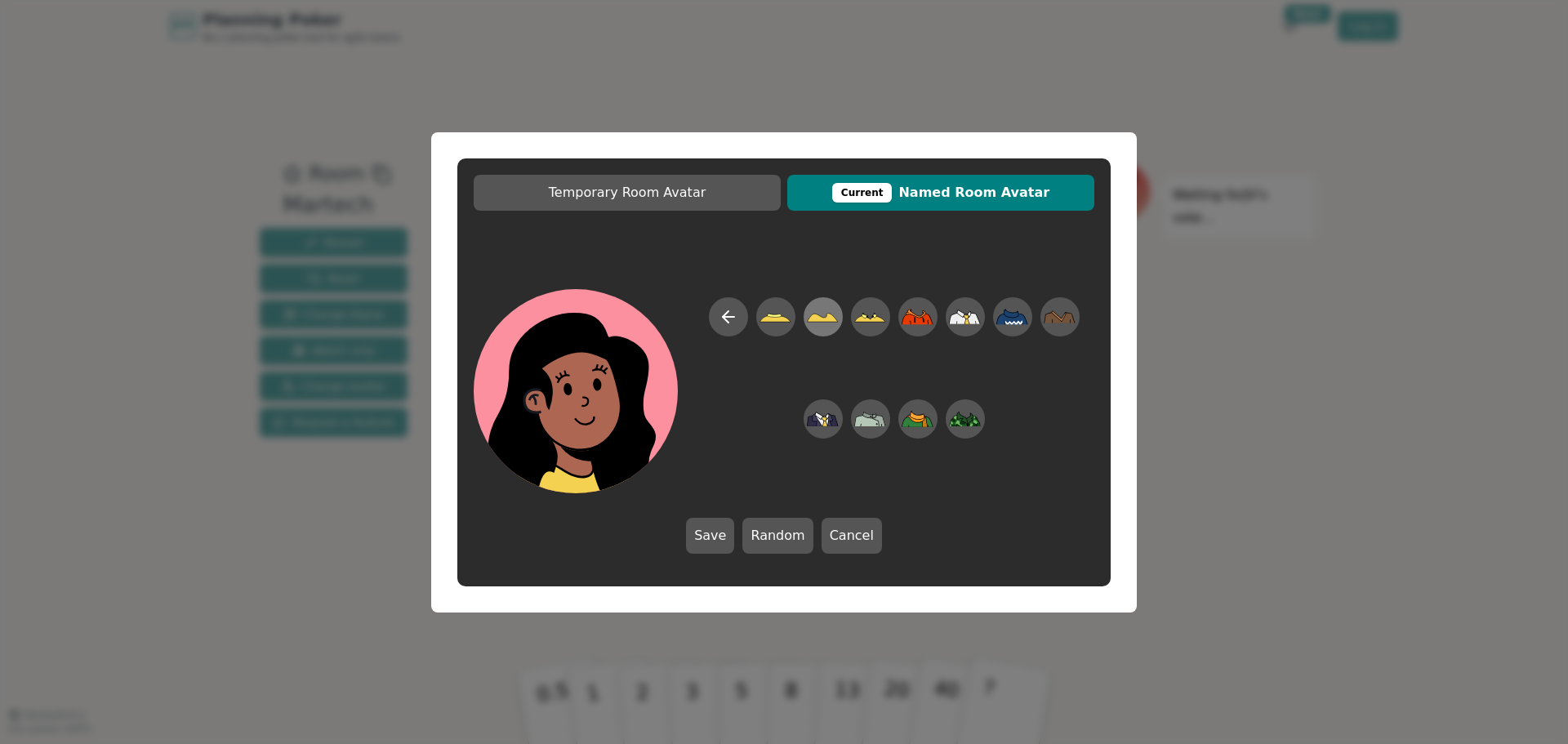
click at [823, 324] on icon at bounding box center [822, 316] width 32 height 37
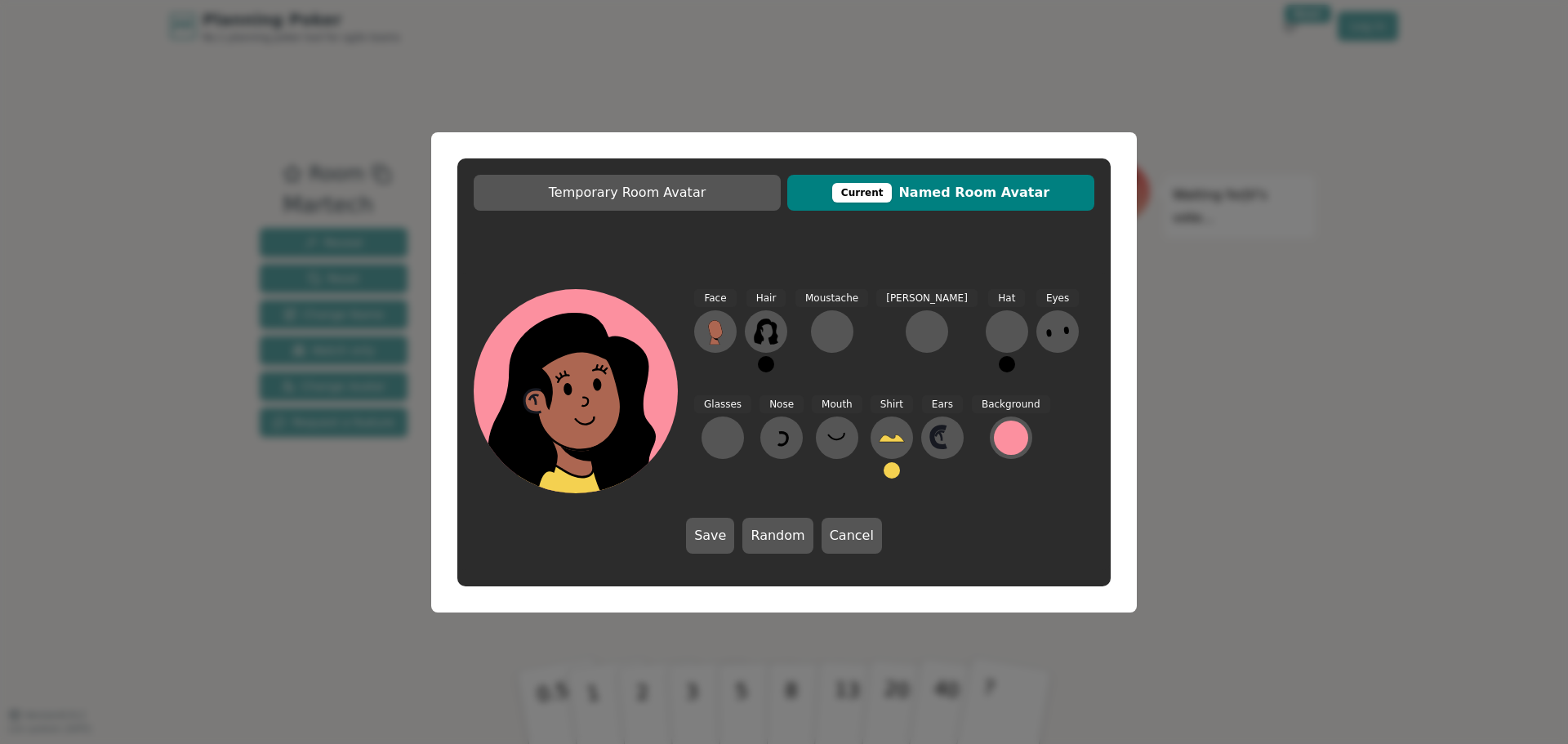
click at [884, 472] on button at bounding box center [891, 470] width 16 height 16
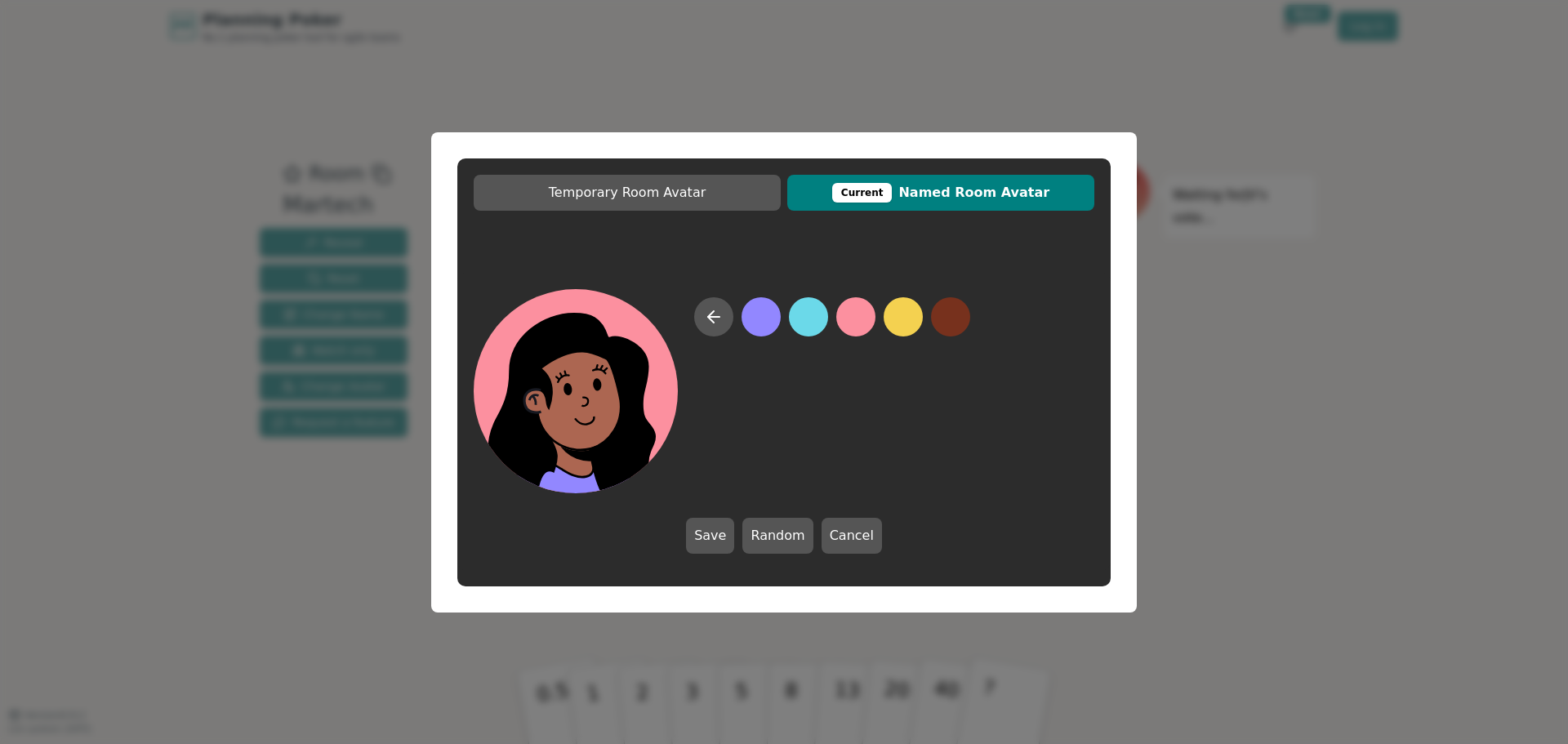
click at [766, 321] on button at bounding box center [761, 317] width 39 height 39
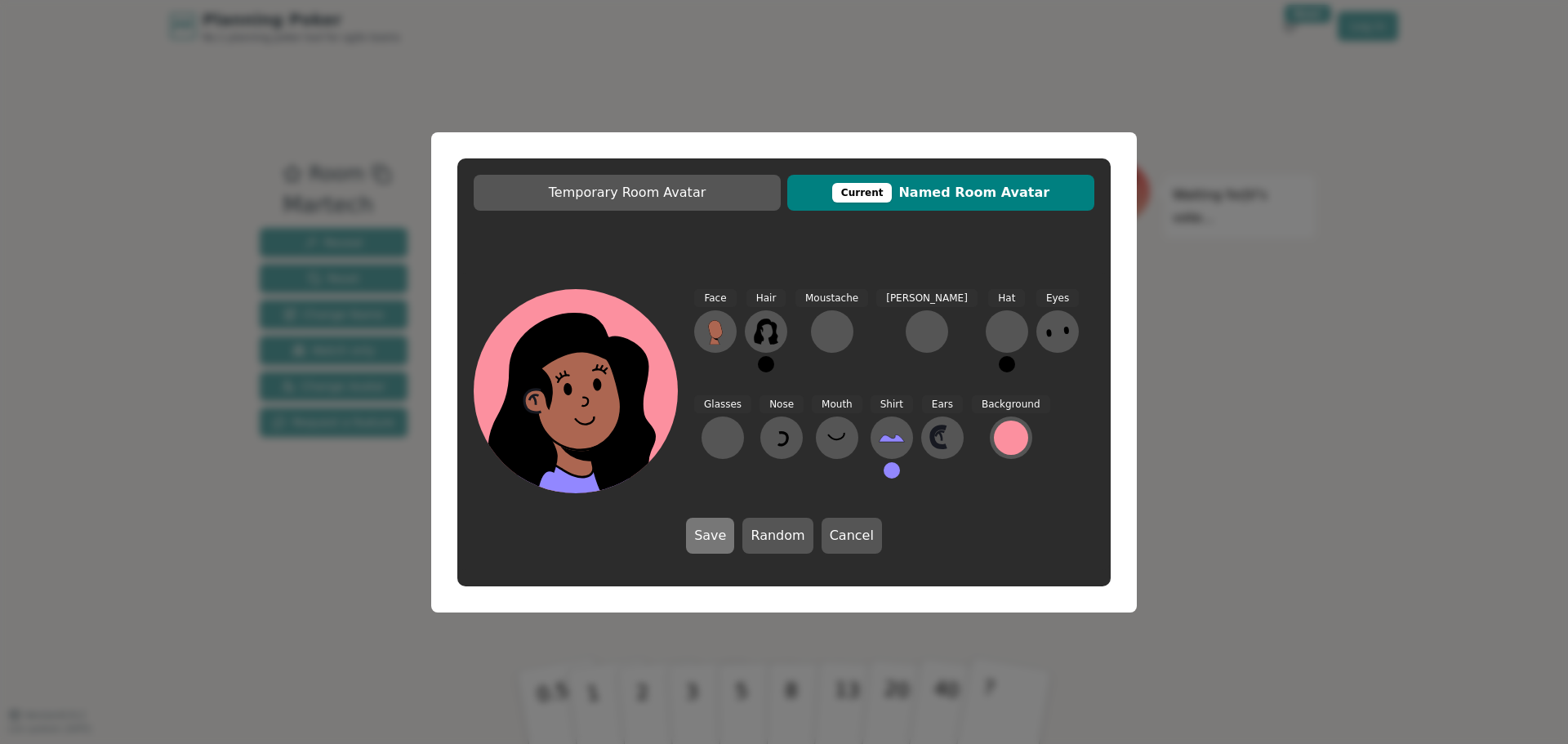
click at [726, 538] on button "Save" at bounding box center [710, 536] width 48 height 36
